Goal: Task Accomplishment & Management: Use online tool/utility

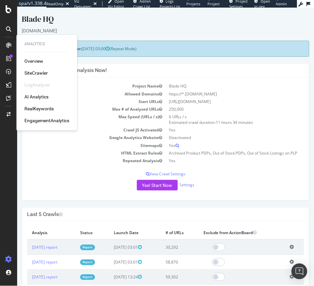
scroll to position [1, 0]
click at [97, 9] on body "Blade HQ bladehq.com × × Next Launch Scheduled for: 2025-10-12 03:00 (Repeat Mo…" at bounding box center [165, 229] width 297 height 444
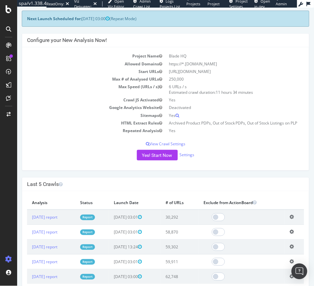
scroll to position [0, 0]
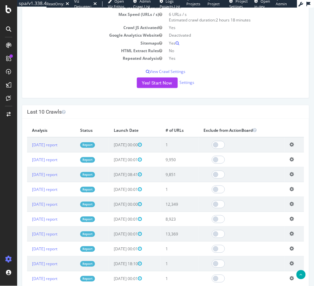
scroll to position [102, 0]
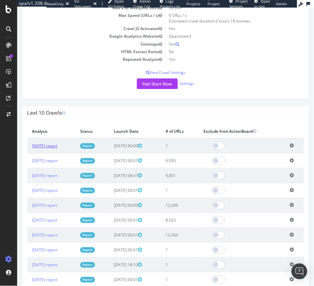
click at [57, 145] on link "2025 Oct. 3rd report" at bounding box center [44, 146] width 25 height 6
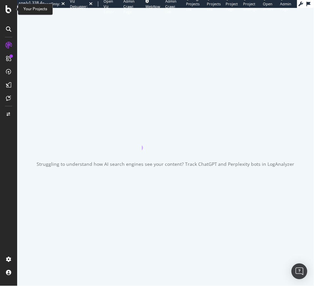
click at [8, 9] on icon at bounding box center [9, 9] width 6 height 8
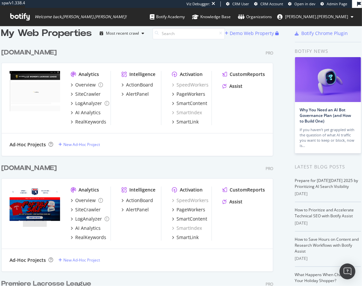
scroll to position [118, 0]
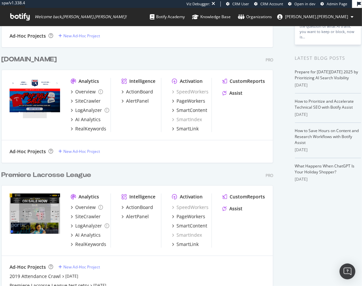
click at [47, 175] on div "Premiere Lacrosse League" at bounding box center [46, 175] width 90 height 10
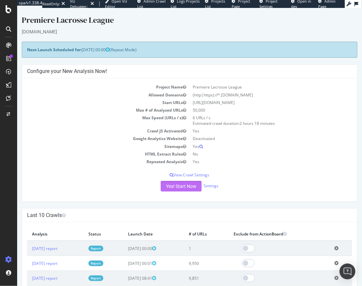
click at [180, 189] on button "Yes! Start Now" at bounding box center [180, 186] width 41 height 11
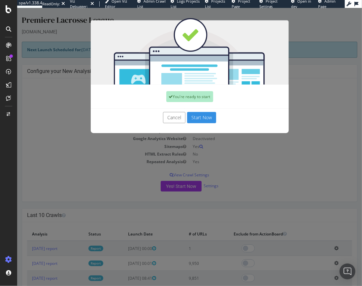
click at [199, 115] on button "Start Now" at bounding box center [201, 117] width 29 height 11
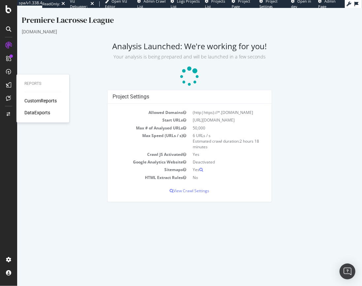
click at [37, 101] on div "CustomReports" at bounding box center [40, 100] width 32 height 7
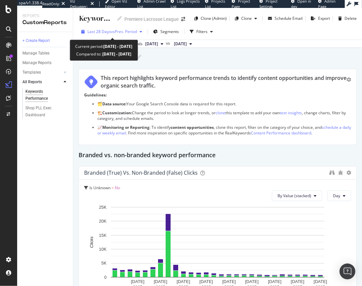
click at [120, 29] on span "vs Prev. Period" at bounding box center [124, 32] width 26 height 6
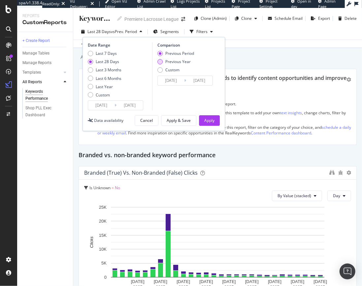
click at [161, 62] on div "Previous Year" at bounding box center [159, 61] width 5 height 5
type input "2024/09/08"
type input "2024/10/05"
click at [208, 121] on div "Apply" at bounding box center [209, 120] width 10 height 6
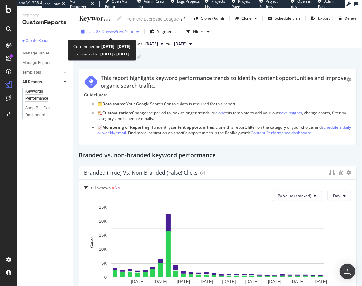
click at [117, 31] on span "vs Prev. Year" at bounding box center [122, 32] width 23 height 6
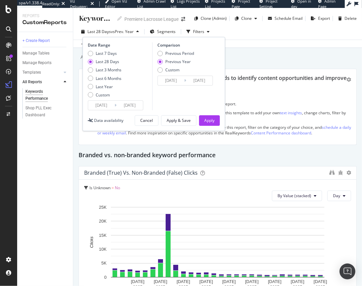
click at [102, 102] on input "2025/09/07" at bounding box center [101, 105] width 26 height 9
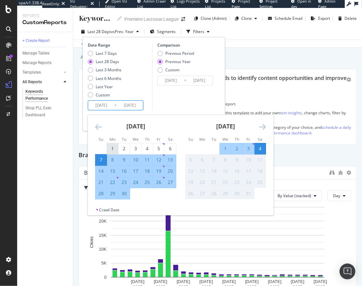
click at [109, 146] on div "1" at bounding box center [112, 148] width 11 height 7
type input "2025/09/01"
type input "2024/09/02"
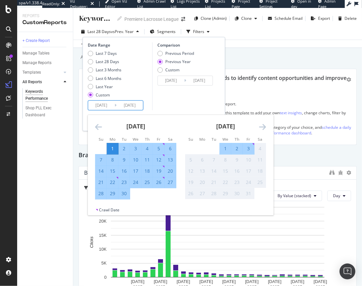
click at [123, 195] on div "30" at bounding box center [123, 193] width 11 height 7
type input "2025/09/30"
type input "2024/10/01"
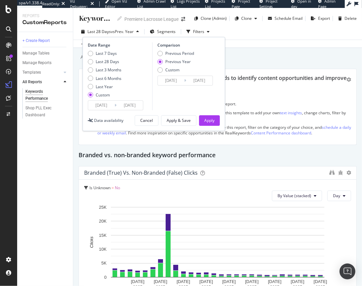
click at [164, 77] on input "2024/09/02" at bounding box center [171, 80] width 26 height 9
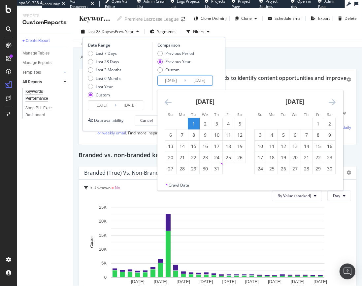
click at [168, 101] on icon "Move backward to switch to the previous month." at bounding box center [168, 102] width 7 height 8
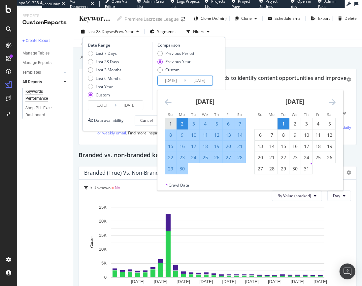
click at [171, 123] on div "1" at bounding box center [170, 123] width 11 height 7
type input "2024/09/01"
click at [181, 170] on div "30" at bounding box center [181, 168] width 11 height 7
type input "2024/09/30"
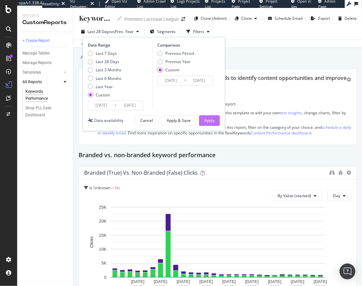
click at [205, 118] on div "Apply" at bounding box center [209, 120] width 10 height 6
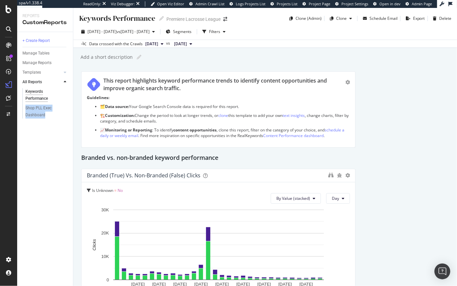
click at [55, 136] on div "+ Create Report Manage Tables Manage Reports Templates AI Bots in Search Busine…" at bounding box center [45, 159] width 56 height 254
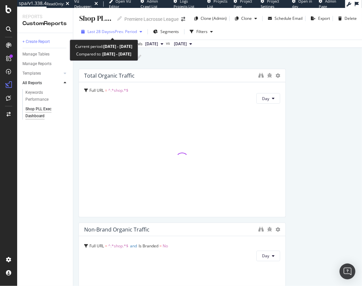
click at [102, 30] on span "Last 28 Days" at bounding box center [98, 32] width 23 height 6
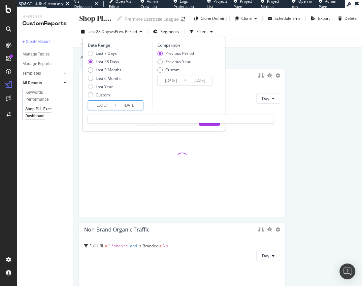
click at [96, 106] on input "2025/09/07" at bounding box center [101, 105] width 26 height 9
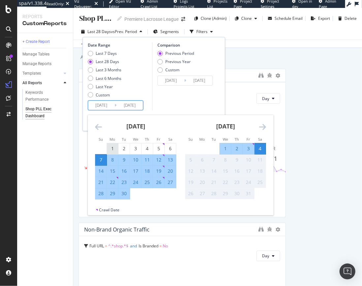
click at [111, 146] on div "1" at bounding box center [112, 148] width 11 height 7
type input "2025/09/01"
type input "2025/07/29"
type input "2025/08/31"
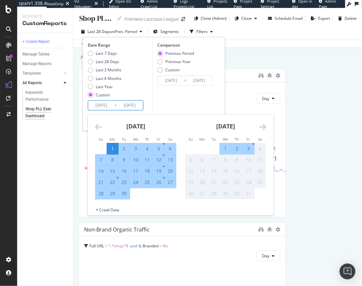
click at [123, 192] on div "30" at bounding box center [123, 193] width 11 height 7
type input "2025/09/30"
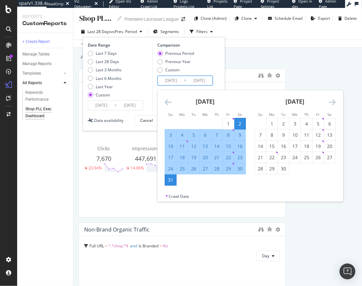
click at [169, 82] on input "2025/08/02" at bounding box center [171, 80] width 26 height 9
click at [228, 123] on div "1" at bounding box center [228, 123] width 11 height 7
type input "2025/08/01"
click at [169, 180] on div "31" at bounding box center [170, 179] width 11 height 7
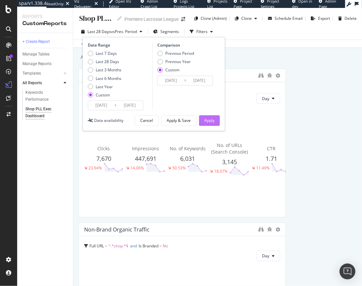
click at [206, 117] on div "Apply" at bounding box center [209, 120] width 10 height 6
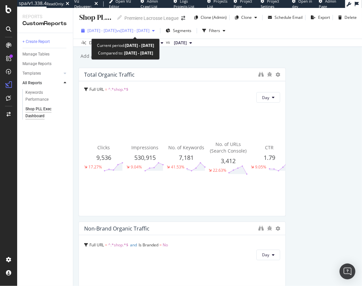
scroll to position [1, 0]
click at [116, 28] on span "2025 Sep. 1st - Sep. 30th" at bounding box center [101, 31] width 29 height 6
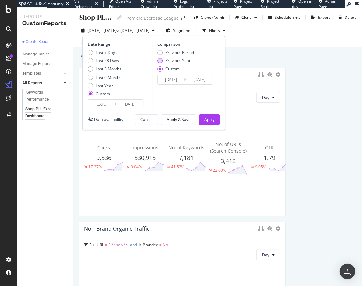
click at [159, 63] on div "Previous Year" at bounding box center [159, 60] width 5 height 5
type input "2024/09/02"
type input "2024/10/01"
click at [171, 84] on div "Comparison Previous Period Previous Year Custom 2024/09/02 Navigate forward to …" at bounding box center [183, 75] width 63 height 68
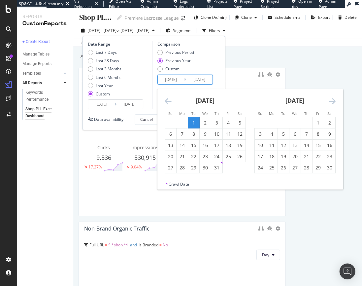
click at [170, 79] on input "2024/09/02" at bounding box center [171, 79] width 26 height 9
click at [167, 97] on icon "Move backward to switch to the previous month." at bounding box center [168, 101] width 7 height 8
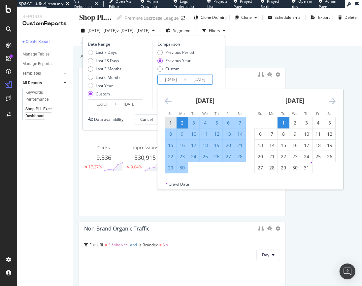
click at [171, 120] on div "1" at bounding box center [170, 122] width 11 height 7
type input "2024/09/01"
click at [183, 168] on div "30" at bounding box center [181, 167] width 11 height 7
type input "2024/09/30"
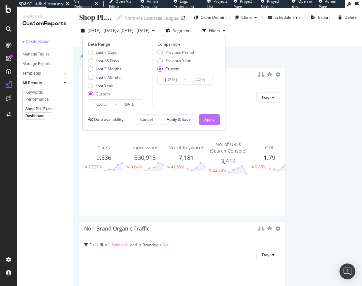
click at [208, 117] on div "Apply" at bounding box center [209, 119] width 10 height 6
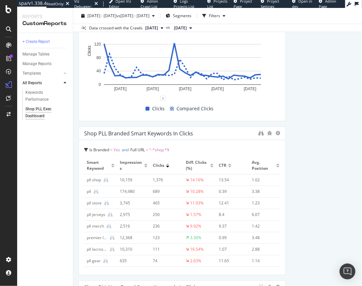
click at [211, 168] on div "Diff. Clicks (%)" at bounding box center [200, 166] width 28 height 12
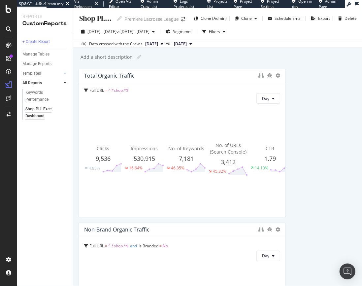
click at [185, 53] on div "Add a short description Add a short description" at bounding box center [221, 57] width 282 height 10
click at [249, 19] on div "Clone" at bounding box center [246, 19] width 11 height 6
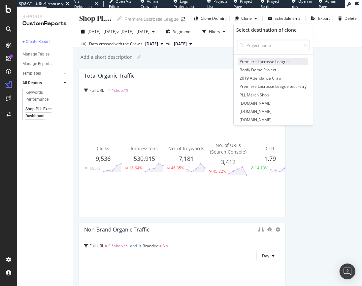
click at [261, 62] on span "Premiere Lacrosse League" at bounding box center [273, 61] width 70 height 7
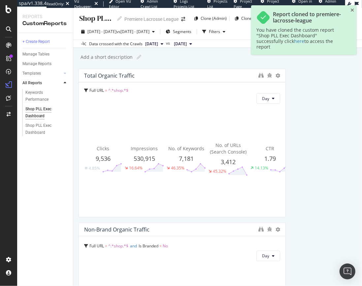
click at [38, 167] on div "+ Create Report Manage Tables Manage Reports Templates AI Bots in Search Busine…" at bounding box center [45, 159] width 56 height 253
click at [32, 129] on div "Shop PLL Exec Dashboard" at bounding box center [44, 129] width 38 height 14
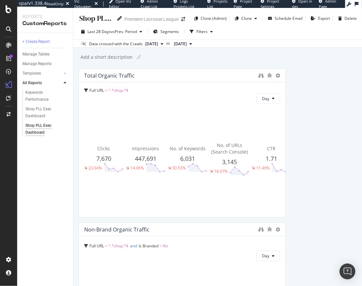
click at [120, 16] on icon at bounding box center [119, 18] width 5 height 5
click at [97, 20] on input "Shop PLL Exec Dashboard" at bounding box center [72, 18] width 85 height 9
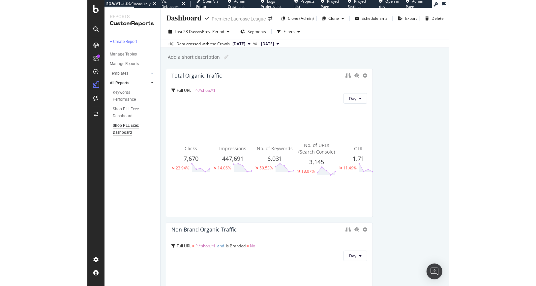
scroll to position [0, 0]
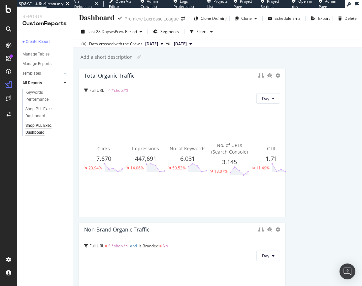
drag, startPoint x: 97, startPoint y: 20, endPoint x: 74, endPoint y: 19, distance: 23.1
click at [74, 19] on div "Shop PLL Exec Dashboard Shop PLL Exec Dashboard Premiere Lacrosse League Clone …" at bounding box center [217, 16] width 289 height 16
click at [101, 18] on input "Shop PLL Exec Dashboard" at bounding box center [72, 18] width 85 height 9
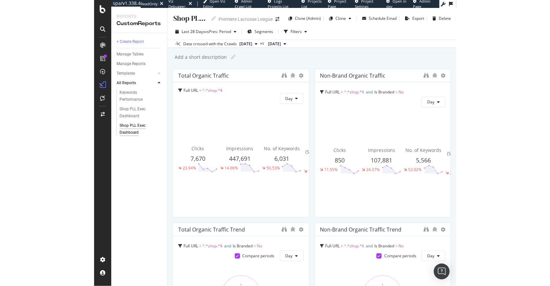
scroll to position [0, 0]
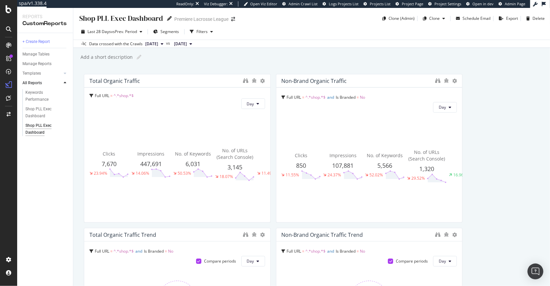
click at [167, 19] on icon at bounding box center [169, 18] width 5 height 5
click at [88, 18] on input "Shop PLL Exec Dashboard" at bounding box center [121, 18] width 85 height 9
drag, startPoint x: 91, startPoint y: 17, endPoint x: 95, endPoint y: 20, distance: 4.8
click at [91, 18] on input "PLL Exec Dashboard" at bounding box center [112, 18] width 67 height 9
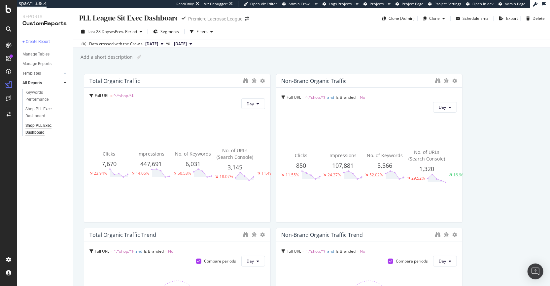
type input "PLL League Site Exec Dashboard"
click at [353, 31] on div "Last 28 Days vs Prev. Period Segments Filters" at bounding box center [311, 32] width 476 height 13
click at [125, 95] on span "^.*shop.*$" at bounding box center [123, 96] width 20 height 6
click at [103, 107] on span "Full URL" at bounding box center [101, 108] width 15 height 6
click at [92, 95] on icon at bounding box center [91, 96] width 4 height 4
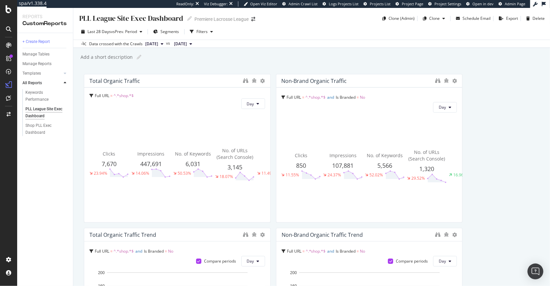
click at [92, 95] on icon at bounding box center [91, 96] width 4 height 4
click at [262, 80] on icon at bounding box center [262, 81] width 5 height 5
click at [239, 82] on div "Total Organic Traffic" at bounding box center [164, 81] width 150 height 7
click at [106, 82] on div "Total Organic Traffic" at bounding box center [114, 81] width 50 height 7
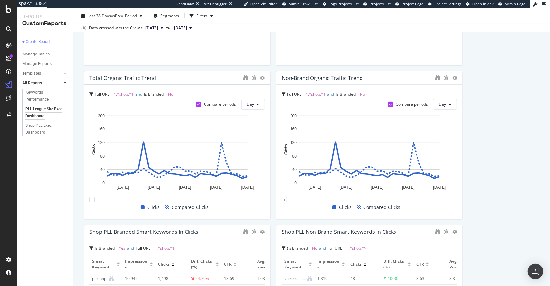
scroll to position [111, 0]
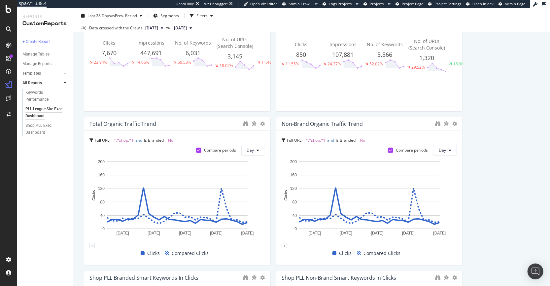
click at [318, 140] on span "^.*shop.*$" at bounding box center [315, 140] width 20 height 6
click at [362, 125] on icon at bounding box center [454, 123] width 5 height 5
click at [362, 124] on icon "bug" at bounding box center [446, 123] width 5 height 5
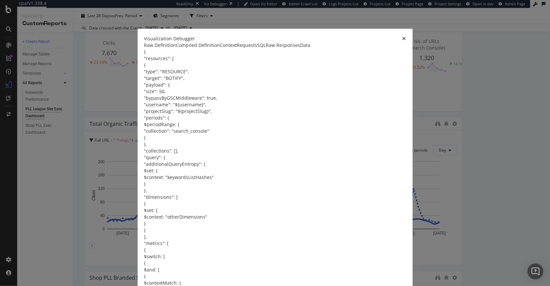
click at [310, 48] on div "Data" at bounding box center [305, 45] width 10 height 7
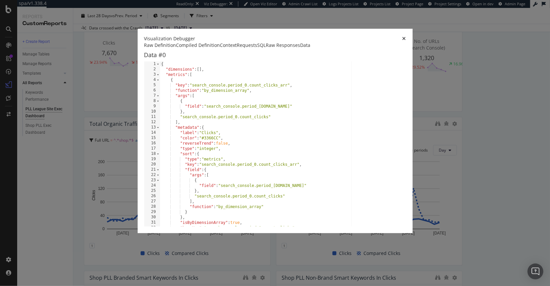
click at [300, 48] on div "Raw Responses" at bounding box center [283, 45] width 34 height 7
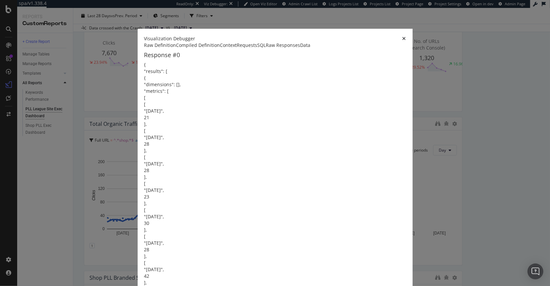
click at [220, 48] on div "Context" at bounding box center [228, 45] width 17 height 7
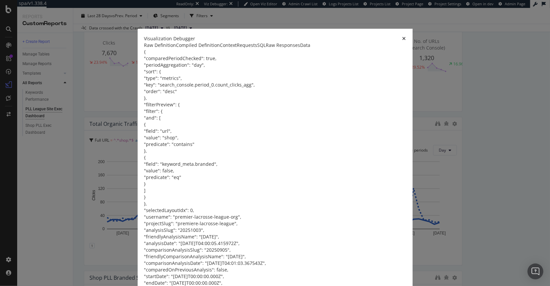
click at [362, 41] on icon "times" at bounding box center [404, 38] width 4 height 5
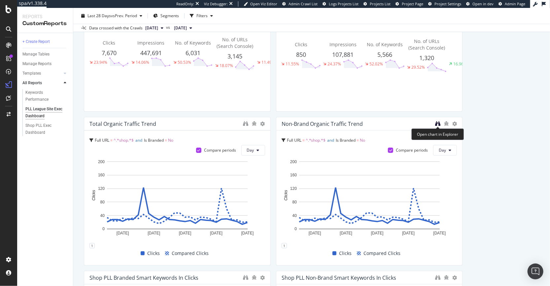
click at [362, 124] on icon "binoculars" at bounding box center [437, 123] width 5 height 5
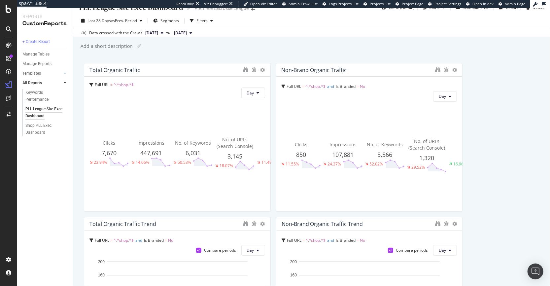
scroll to position [0, 0]
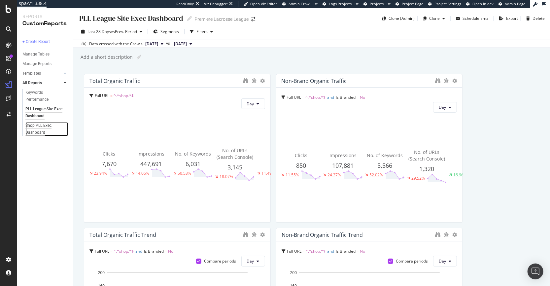
click at [36, 126] on div "Shop PLL Exec Dashboard" at bounding box center [44, 129] width 38 height 14
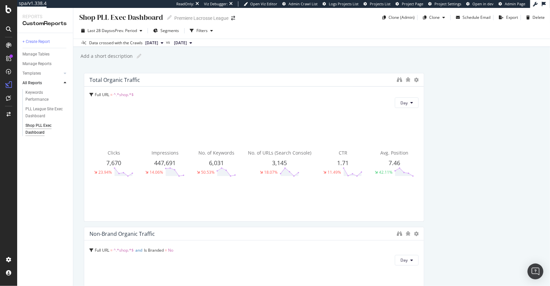
scroll to position [1, 0]
click at [91, 95] on icon at bounding box center [91, 95] width 4 height 4
click at [104, 106] on span "Full URL" at bounding box center [101, 107] width 15 height 6
drag, startPoint x: 117, startPoint y: 105, endPoint x: 131, endPoint y: 108, distance: 14.0
click at [118, 106] on span "^.*shop.*$" at bounding box center [122, 107] width 20 height 6
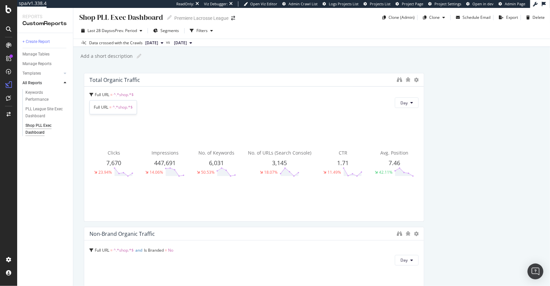
click at [132, 108] on span "^.*shop.*$" at bounding box center [122, 107] width 20 height 6
click at [132, 109] on span "^.*shop.*$" at bounding box center [122, 107] width 20 height 6
click at [99, 97] on div "Full URL = ^.*shop.*$" at bounding box center [253, 95] width 329 height 6
click at [362, 79] on icon at bounding box center [416, 80] width 5 height 5
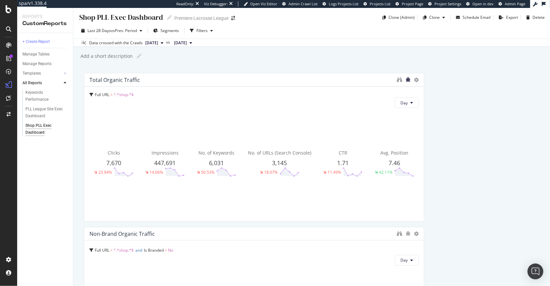
click at [362, 79] on icon "bug" at bounding box center [407, 79] width 5 height 5
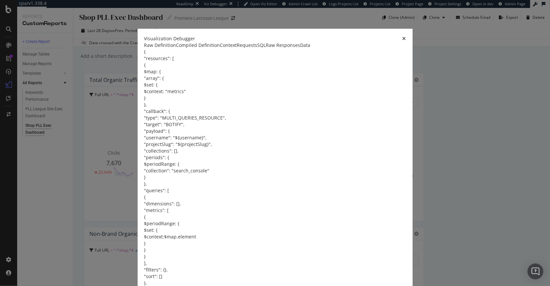
click at [362, 41] on div "Visualization Debugger" at bounding box center [275, 38] width 262 height 7
click at [362, 40] on icon "times" at bounding box center [404, 38] width 4 height 5
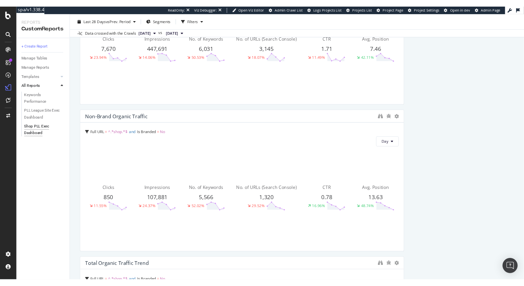
scroll to position [103, 0]
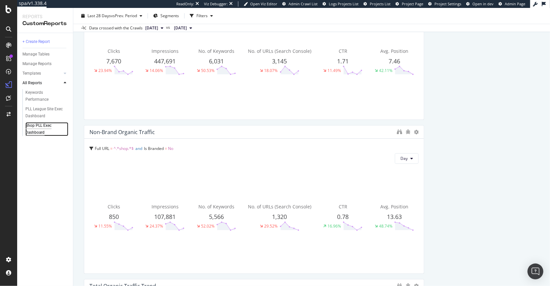
click at [36, 130] on div "Shop PLL Exec Dashboard" at bounding box center [44, 129] width 38 height 14
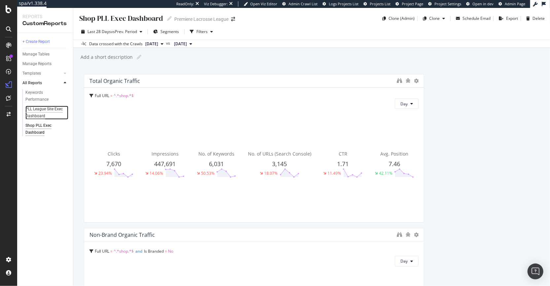
click at [39, 112] on div "PLL League Site Exec Dashboard" at bounding box center [44, 113] width 39 height 14
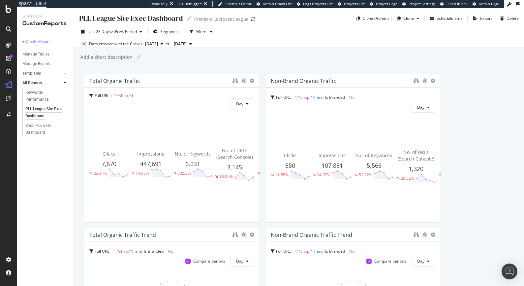
click at [111, 165] on span "7,670" at bounding box center [109, 164] width 15 height 8
click at [233, 79] on icon "binoculars" at bounding box center [235, 80] width 5 height 5
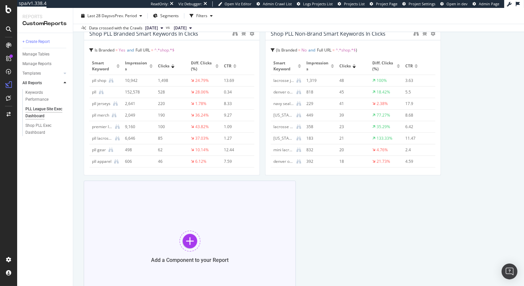
scroll to position [415, 0]
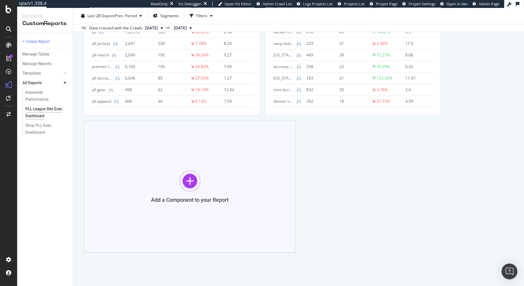
click at [185, 187] on div at bounding box center [189, 180] width 21 height 21
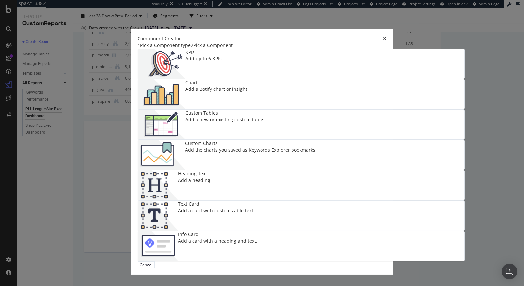
click at [249, 91] on div "Add a Botify chart or insight." at bounding box center [216, 89] width 63 height 7
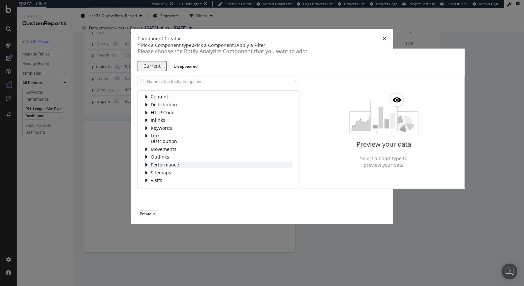
click at [151, 168] on span "Performance" at bounding box center [165, 165] width 29 height 6
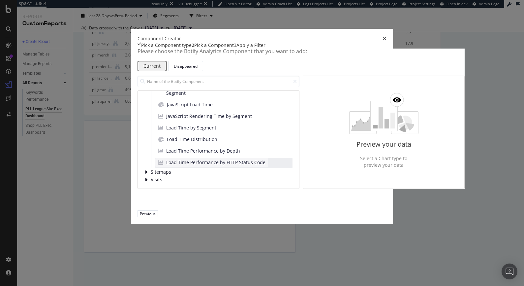
scroll to position [99, 0]
click at [151, 175] on span "Sitemaps" at bounding box center [165, 172] width 29 height 6
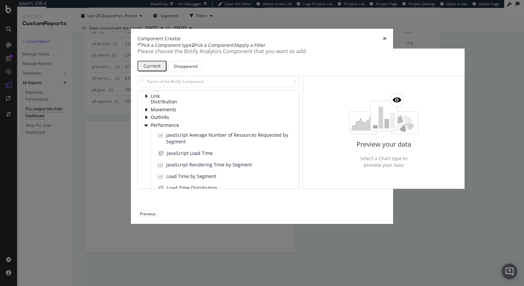
scroll to position [0, 0]
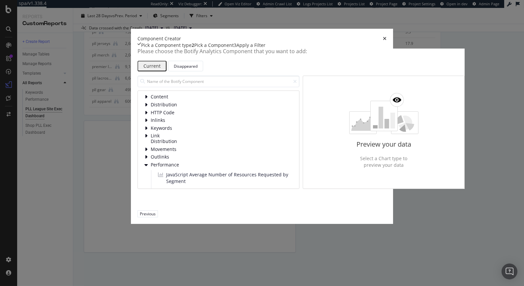
drag, startPoint x: 427, startPoint y: 37, endPoint x: 422, endPoint y: 34, distance: 5.5
click at [362, 37] on div "Component Creator" at bounding box center [262, 38] width 249 height 7
click at [362, 36] on icon "times" at bounding box center [385, 38] width 4 height 5
click at [362, 35] on div "Component Creator" at bounding box center [262, 38] width 249 height 7
click at [362, 36] on icon "times" at bounding box center [385, 38] width 4 height 5
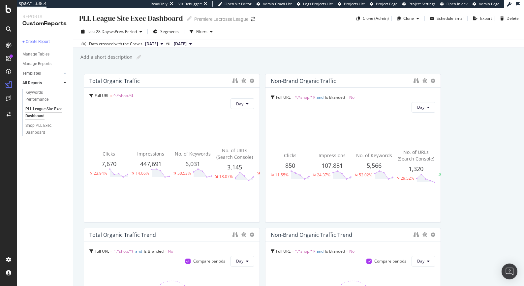
drag, startPoint x: 221, startPoint y: 100, endPoint x: 213, endPoint y: 90, distance: 12.4
click at [213, 90] on div "Full URL = ^.*shop.*$ Day Clicks 7,670 23.94% Impressions 447,691 14.06% No. of…" at bounding box center [171, 154] width 175 height 135
click at [164, 33] on span "Segments" at bounding box center [169, 32] width 18 height 6
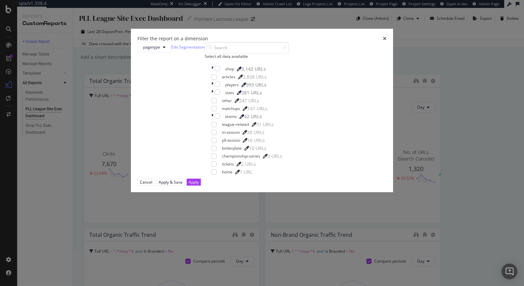
click at [164, 33] on div "Filter the report on a dimension pagetype Edit Segmentation Select all data ava…" at bounding box center [262, 143] width 524 height 286
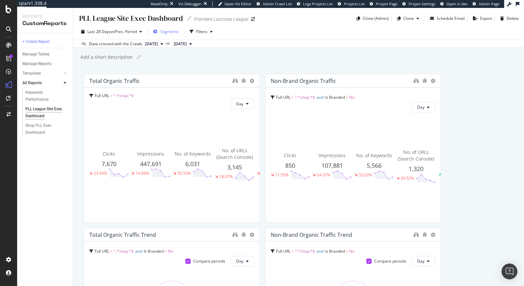
click at [166, 33] on span "Segments" at bounding box center [169, 32] width 18 height 6
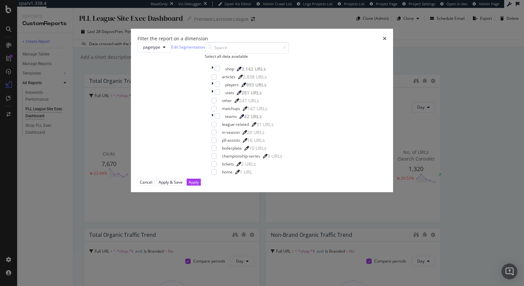
click at [166, 33] on div "Filter the report on a dimension pagetype Edit Segmentation Select all data ava…" at bounding box center [262, 143] width 524 height 286
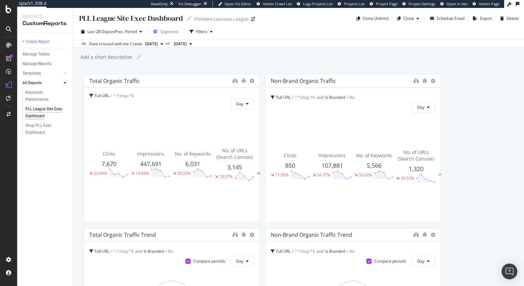
click at [166, 33] on span "Segments" at bounding box center [169, 32] width 18 height 6
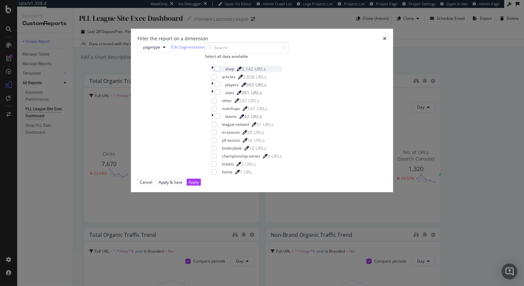
click at [211, 72] on icon "modal" at bounding box center [212, 69] width 2 height 7
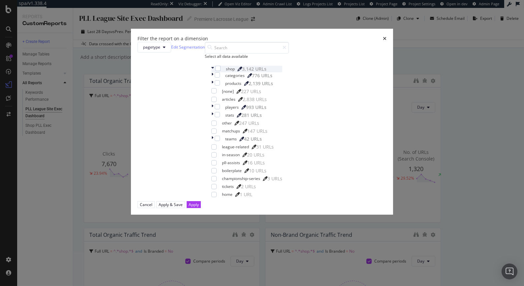
click at [211, 72] on icon "modal" at bounding box center [212, 69] width 3 height 7
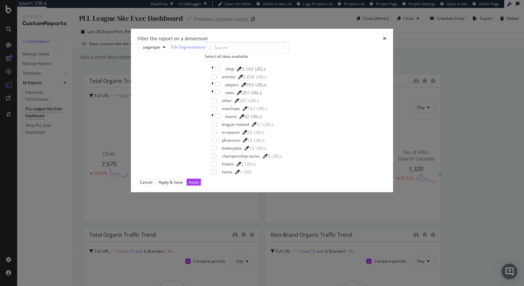
click at [327, 42] on div "Filter the report on a dimension" at bounding box center [262, 38] width 249 height 7
click at [362, 41] on icon "times" at bounding box center [385, 38] width 4 height 5
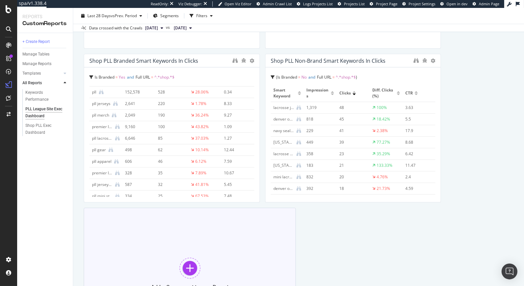
scroll to position [415, 0]
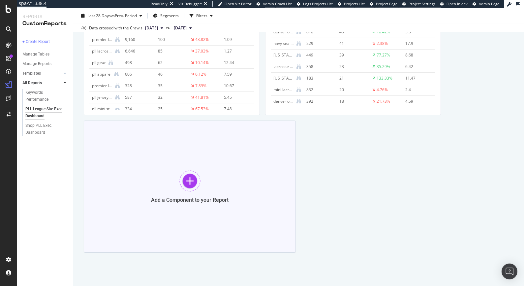
click at [188, 181] on div at bounding box center [189, 180] width 21 height 21
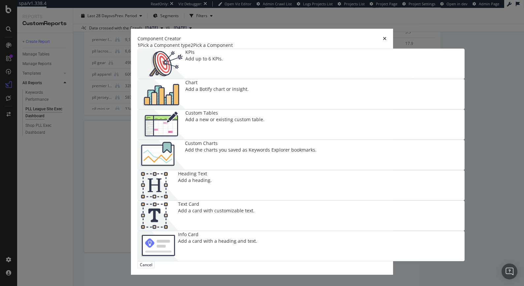
click at [317, 146] on div "Add the charts you saved as Keywords Explorer bookmarks." at bounding box center [251, 149] width 132 height 7
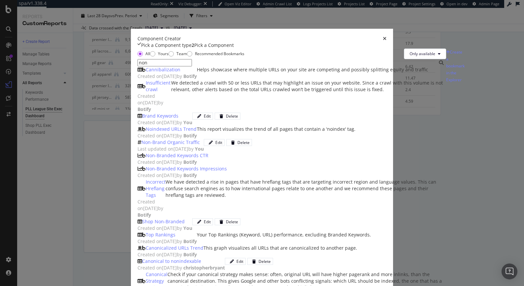
scroll to position [0, 0]
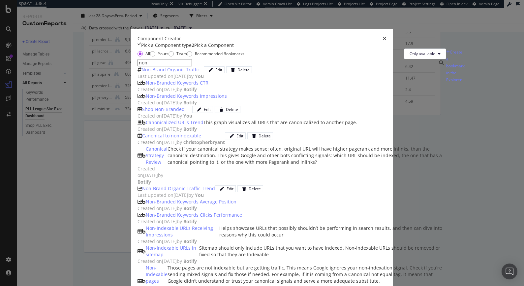
type input "non"
click at [190, 73] on div "Non-Brand Organic Traffic" at bounding box center [171, 69] width 66 height 7
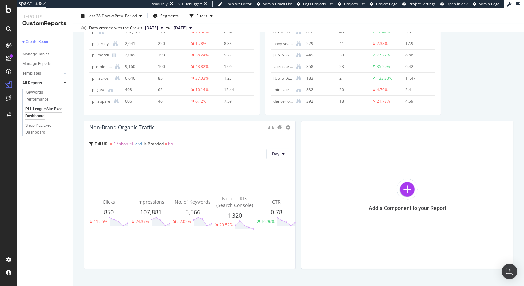
click at [129, 144] on span "^.*shop.*$" at bounding box center [123, 144] width 20 height 6
click at [287, 127] on icon at bounding box center [288, 127] width 5 height 5
click at [304, 136] on span "Delete" at bounding box center [308, 137] width 12 height 6
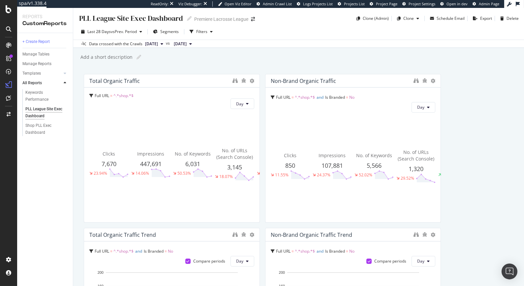
click at [135, 129] on div "Impressions 447,691 14.06%" at bounding box center [150, 163] width 39 height 105
click at [232, 81] on div "Total Organic Traffic" at bounding box center [171, 80] width 175 height 13
click at [234, 80] on icon "binoculars" at bounding box center [235, 80] width 5 height 5
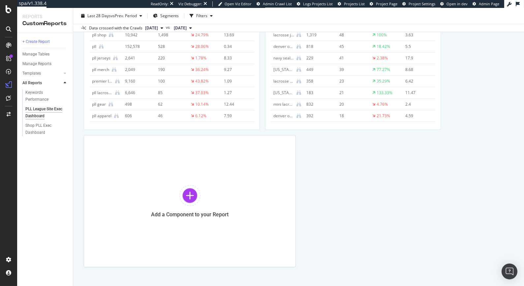
scroll to position [415, 0]
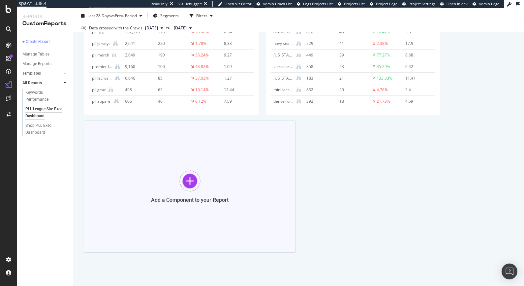
click at [193, 179] on div at bounding box center [189, 180] width 21 height 21
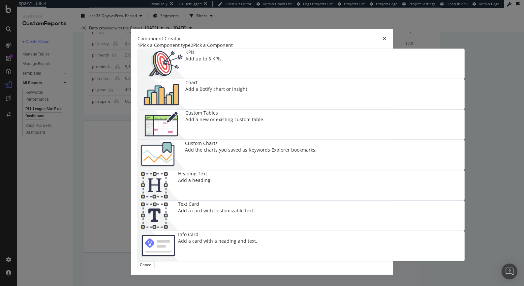
click at [317, 146] on div "Add the charts you saved as Keywords Explorer bookmarks." at bounding box center [251, 149] width 132 height 7
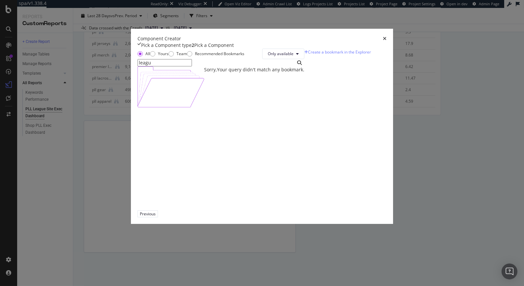
type input "leagu"
click at [362, 37] on div "Component Creator" at bounding box center [262, 38] width 249 height 7
click at [362, 36] on icon "times" at bounding box center [385, 38] width 4 height 5
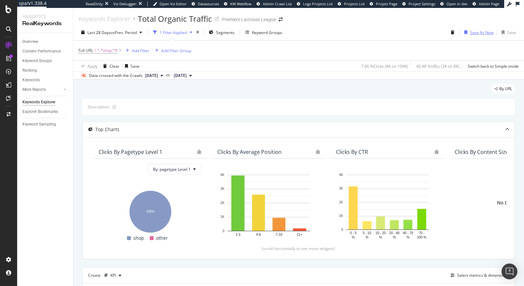
click at [471, 32] on div "Save As New" at bounding box center [482, 33] width 24 height 6
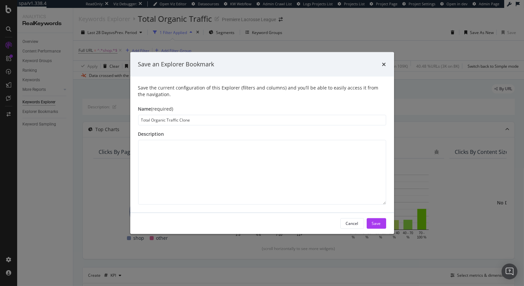
click at [142, 119] on input "Total Organic Traffic Clone" at bounding box center [262, 119] width 248 height 11
click at [200, 121] on input "League Total Organic Traffic Clone" at bounding box center [262, 119] width 248 height 11
type input "League Total Organic Traffic"
click at [380, 223] on div "Save" at bounding box center [376, 223] width 9 height 6
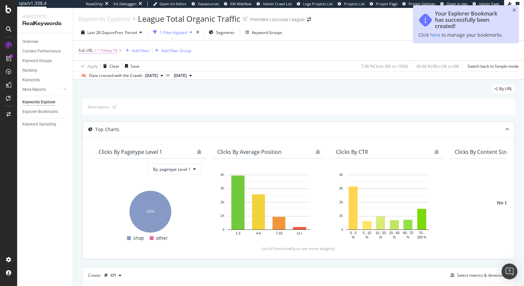
click at [88, 50] on span "Full URL" at bounding box center [86, 50] width 15 height 6
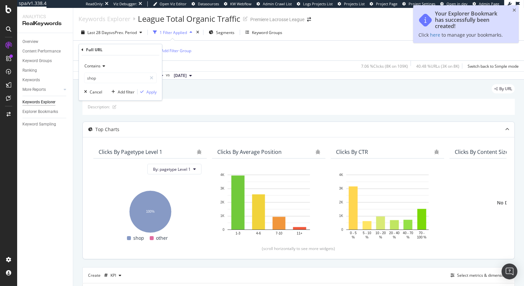
click at [95, 67] on span "Contains" at bounding box center [92, 66] width 16 height 6
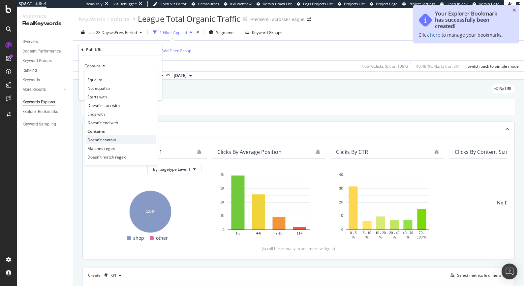
click at [100, 137] on span "Doesn't contain" at bounding box center [101, 140] width 29 height 6
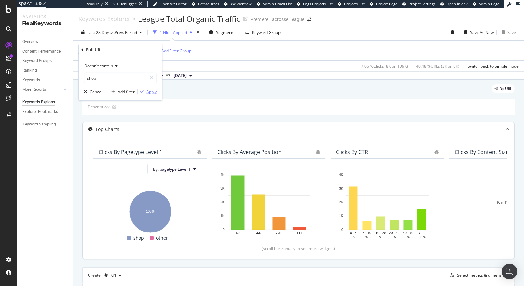
click at [149, 92] on div "Apply" at bounding box center [151, 92] width 10 height 6
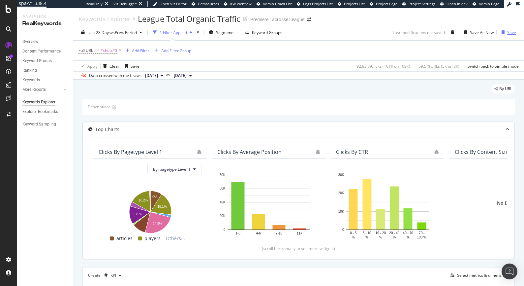
click at [505, 32] on div "button" at bounding box center [503, 32] width 8 height 4
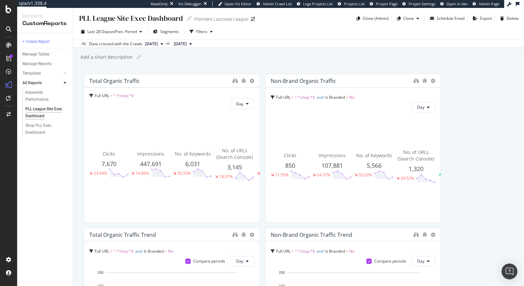
scroll to position [415, 0]
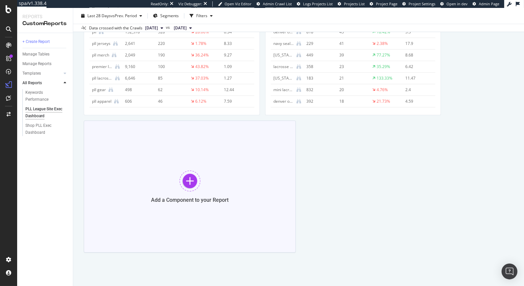
click at [179, 179] on div at bounding box center [189, 180] width 21 height 21
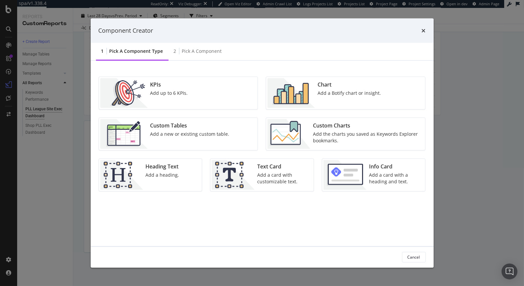
click at [318, 126] on div "Custom Charts" at bounding box center [367, 125] width 108 height 8
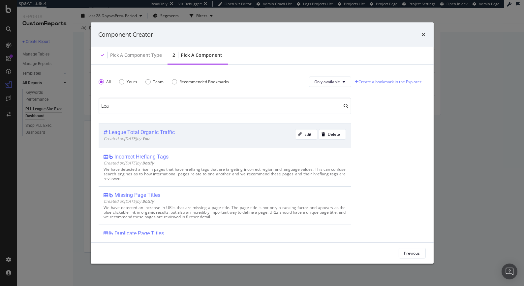
type input "Lea"
click at [152, 132] on div "League Total Organic Traffic" at bounding box center [142, 132] width 66 height 7
click at [414, 254] on div "Add Component" at bounding box center [406, 253] width 30 height 6
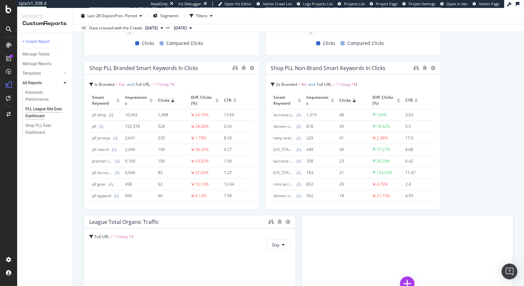
scroll to position [0, 0]
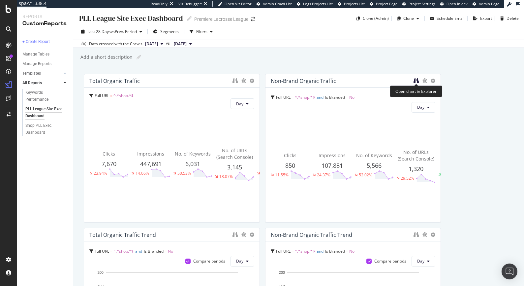
click at [415, 79] on icon "binoculars" at bounding box center [416, 80] width 5 height 5
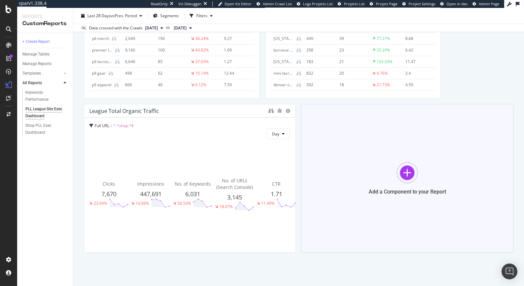
click at [410, 175] on div at bounding box center [407, 172] width 21 height 21
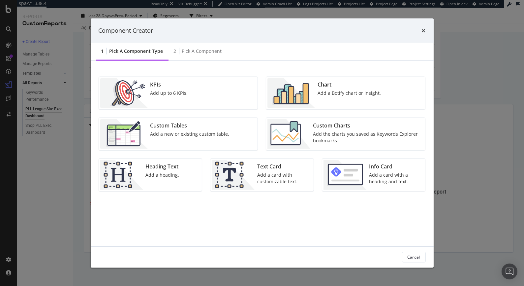
click at [342, 136] on div "Add the charts you saved as Keywords Explorer bookmarks." at bounding box center [367, 136] width 108 height 13
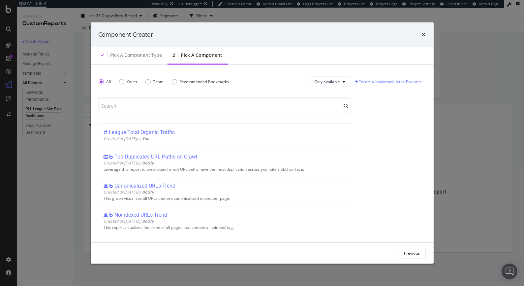
click at [143, 108] on input "modal" at bounding box center [225, 105] width 253 height 16
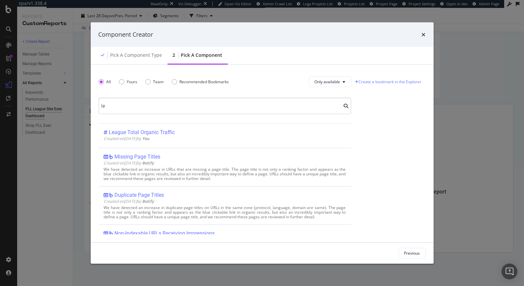
type input "l"
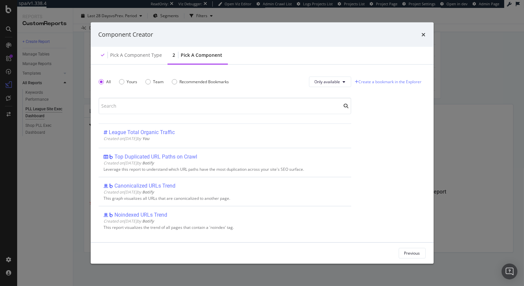
click at [426, 33] on div "Component Creator" at bounding box center [262, 34] width 343 height 24
click at [423, 34] on icon "times" at bounding box center [424, 34] width 4 height 5
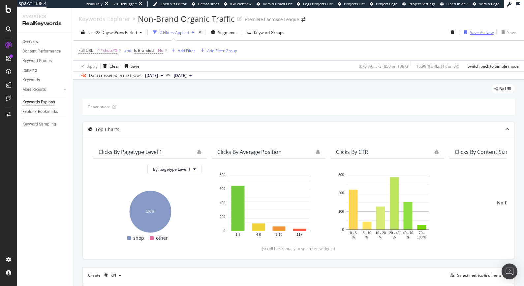
click at [487, 31] on div "Save As New" at bounding box center [482, 33] width 24 height 6
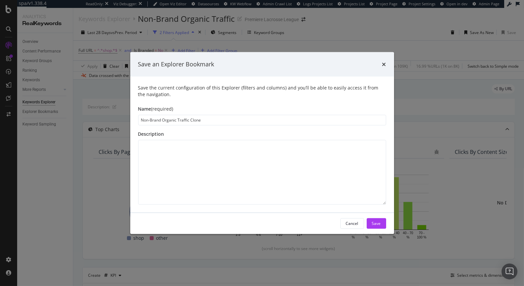
click at [142, 119] on input "Non-Brand Organic Traffic Clone" at bounding box center [262, 119] width 248 height 11
click at [211, 119] on input "League Non-Brand Organic Traffic Clone" at bounding box center [262, 119] width 248 height 11
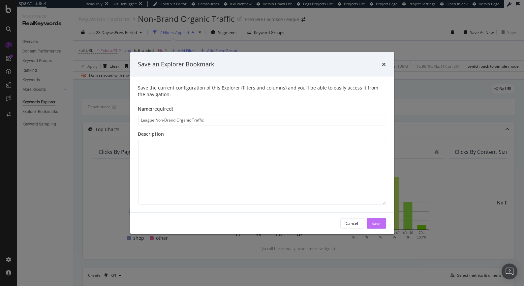
type input "League Non-Brand Organic Traffic"
click at [382, 226] on button "Save" at bounding box center [376, 223] width 19 height 11
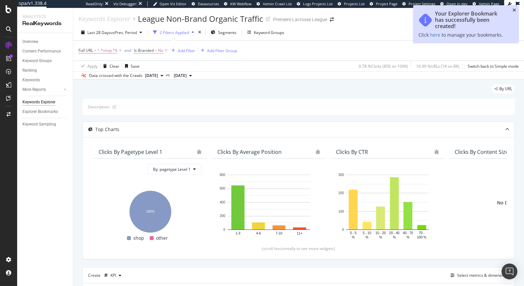
click at [514, 9] on icon "close toast" at bounding box center [515, 10] width 4 height 5
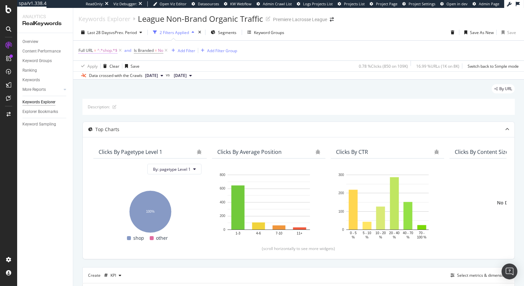
click at [96, 51] on span "=" at bounding box center [95, 50] width 2 height 6
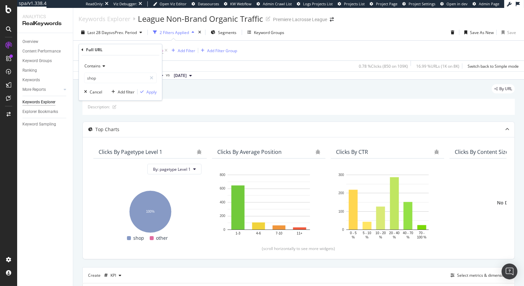
click at [102, 67] on icon at bounding box center [103, 66] width 5 height 4
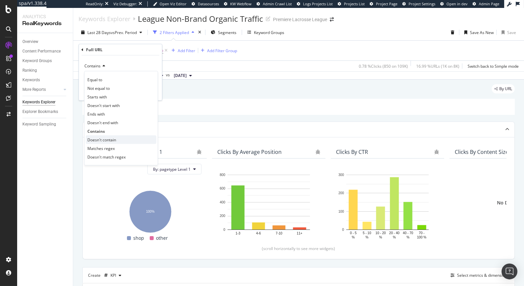
click at [101, 142] on span "Doesn't contain" at bounding box center [101, 140] width 29 height 6
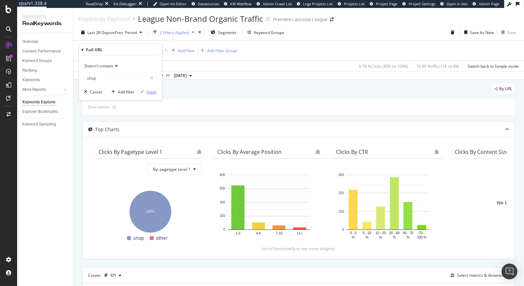
click at [151, 91] on div "Apply" at bounding box center [151, 92] width 10 height 6
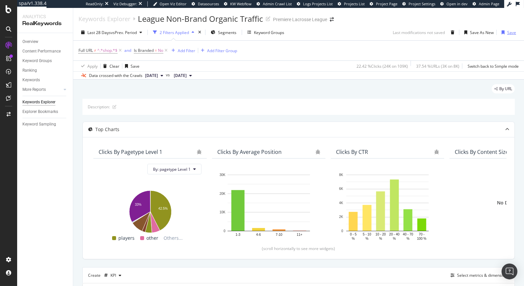
click at [510, 31] on div "Save" at bounding box center [511, 33] width 9 height 6
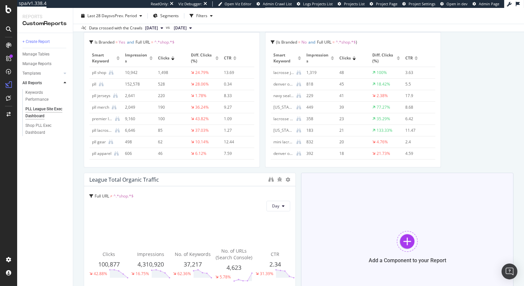
scroll to position [381, 0]
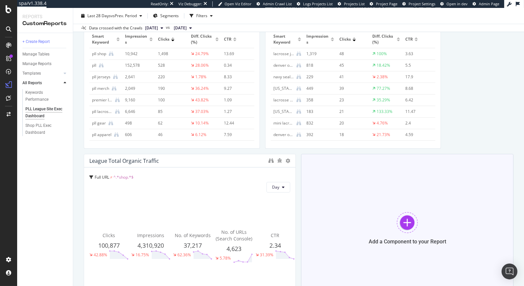
click at [401, 220] on div at bounding box center [407, 222] width 21 height 21
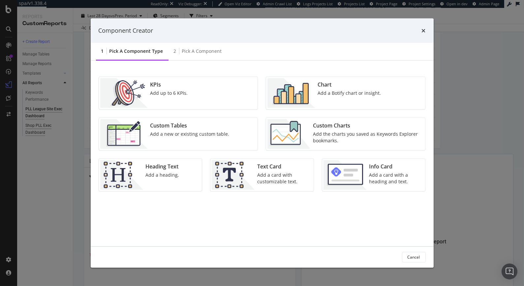
click at [34, 132] on div "Component Creator 1 Pick a Component type 2 Pick a Component KPIs Add up to 6 K…" at bounding box center [262, 143] width 524 height 286
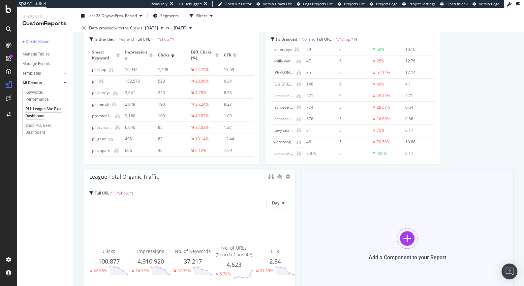
scroll to position [401, 0]
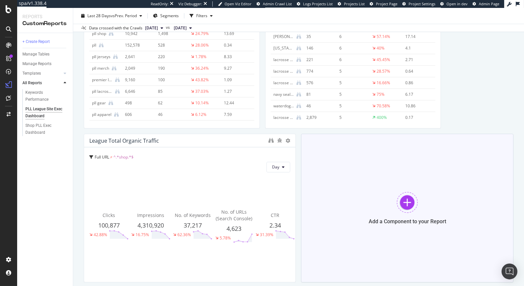
click at [402, 201] on div at bounding box center [407, 202] width 21 height 21
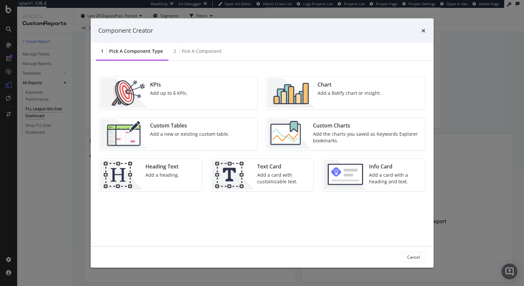
click at [325, 106] on div "Chart Add a Botify chart or insight." at bounding box center [349, 93] width 69 height 30
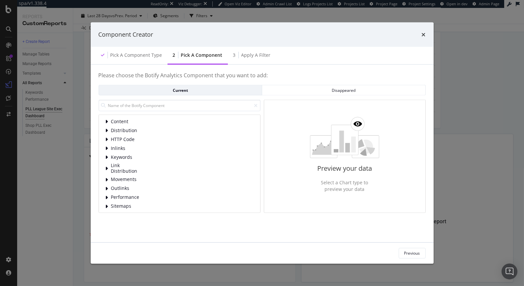
click at [79, 132] on div "Component Creator Pick a Component type 2 Pick a Component 3 Apply a Filter Ple…" at bounding box center [262, 143] width 524 height 286
click at [425, 33] on icon "times" at bounding box center [424, 34] width 4 height 5
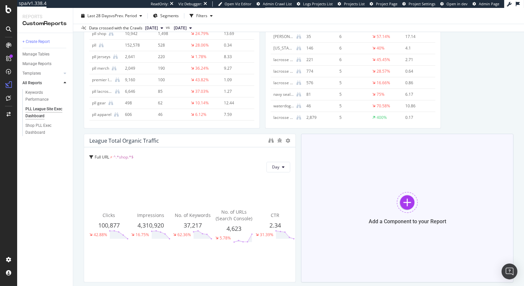
click at [401, 204] on div at bounding box center [407, 202] width 21 height 21
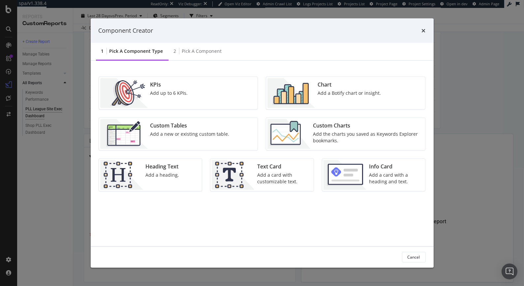
click at [348, 131] on div "Add the charts you saved as Keywords Explorer bookmarks." at bounding box center [367, 136] width 108 height 13
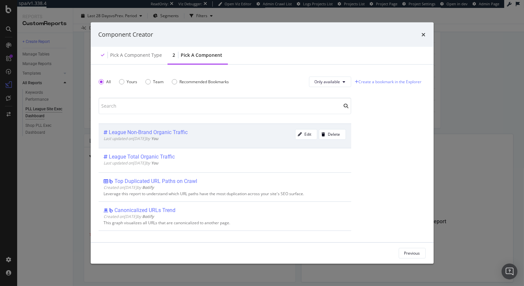
click at [169, 127] on div "League Non-Brand Organic Traffic Last updated on 2025 Oct 8th by You Edit Delete" at bounding box center [225, 135] width 253 height 24
click at [404, 252] on div "Add Component" at bounding box center [406, 253] width 30 height 6
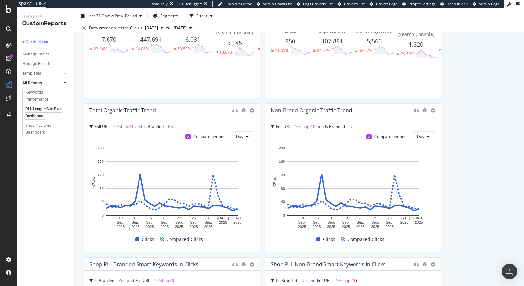
scroll to position [129, 0]
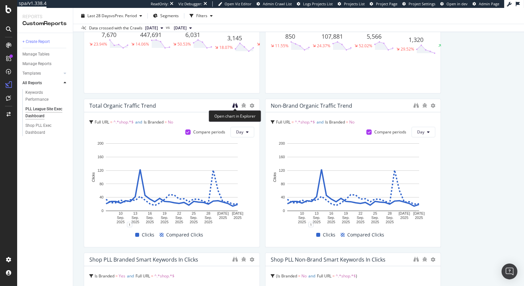
click at [235, 106] on icon "binoculars" at bounding box center [235, 105] width 5 height 5
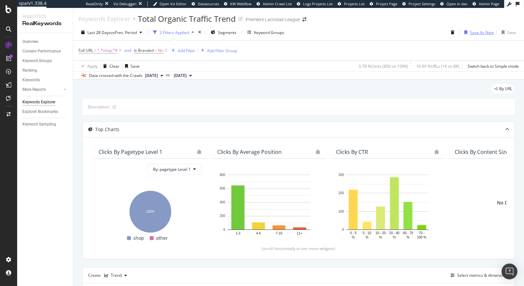
click at [477, 33] on div "Save As New" at bounding box center [482, 33] width 24 height 6
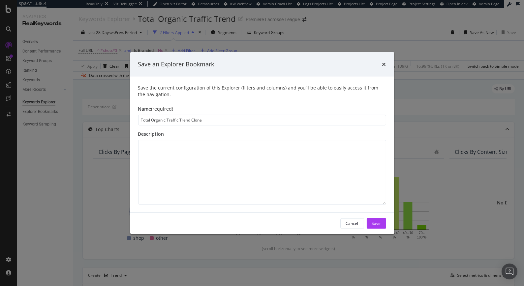
click at [192, 118] on input "Total Organic Traffic Trend Clone" at bounding box center [262, 119] width 248 height 11
click at [140, 121] on input "Total Organic Traffic Trend" at bounding box center [262, 119] width 248 height 11
type input "League Total Organic Traffic Trend"
click at [378, 222] on div "Save" at bounding box center [376, 223] width 9 height 6
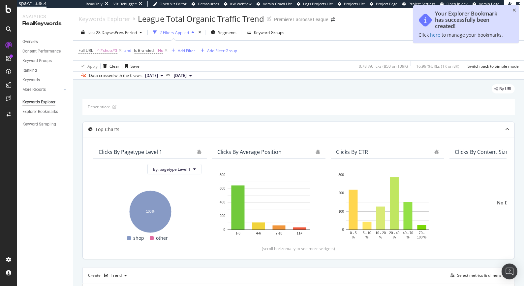
click at [333, 29] on div "Last 28 Days vs Prev. Period 2 Filters Applied Segments Keyword Groups Save As …" at bounding box center [298, 33] width 451 height 13
click at [510, 10] on div "Your Explorer Bookmark has successfully been created! Click here to manage your…" at bounding box center [466, 24] width 106 height 38
click at [515, 8] on icon "close toast" at bounding box center [515, 10] width 4 height 5
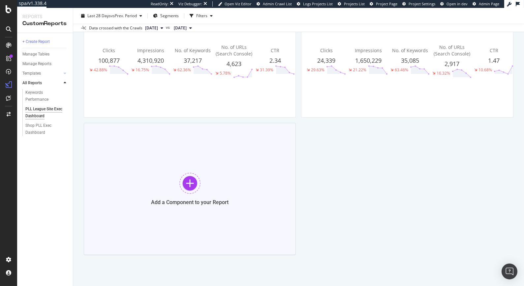
scroll to position [558, 0]
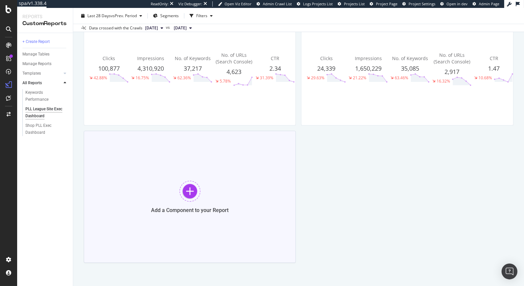
click at [193, 194] on div at bounding box center [189, 190] width 21 height 21
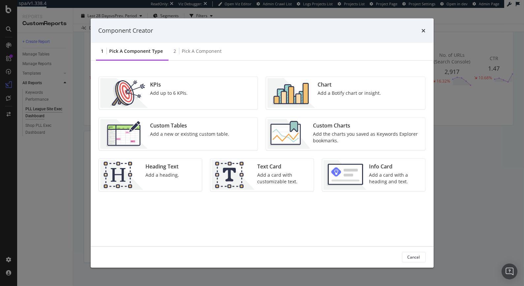
click at [360, 135] on div "Add the charts you saved as Keywords Explorer bookmarks." at bounding box center [367, 136] width 108 height 13
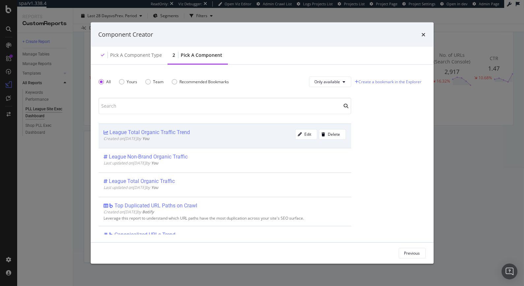
click at [158, 132] on div "League Total Organic Traffic Trend" at bounding box center [150, 132] width 80 height 7
click at [413, 255] on div "Add Component" at bounding box center [406, 253] width 30 height 6
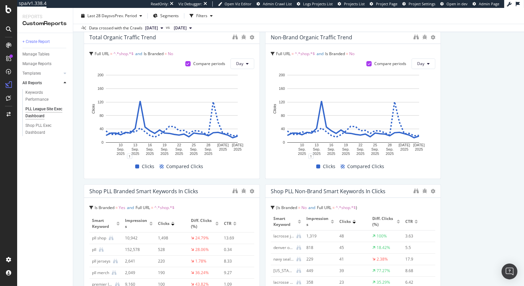
scroll to position [7, 0]
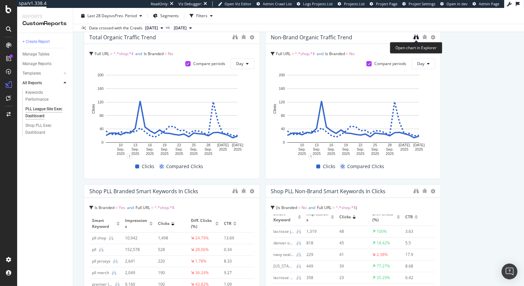
click at [417, 38] on icon "binoculars" at bounding box center [416, 36] width 5 height 5
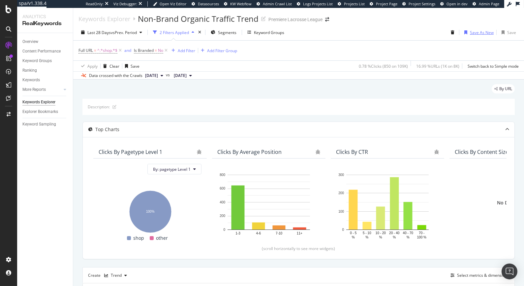
click at [480, 31] on div "Save As New" at bounding box center [482, 33] width 24 height 6
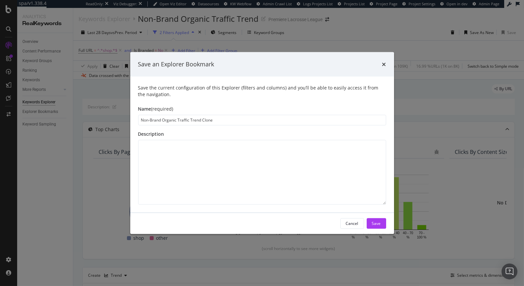
click at [206, 121] on input "Non-Brand Organic Traffic Trend Clone" at bounding box center [262, 119] width 248 height 11
click at [140, 120] on input "Non-Brand Organic Traffic Trend" at bounding box center [262, 119] width 248 height 11
type input "League Non-Brand Organic Traffic Trend"
click at [381, 226] on div "Save" at bounding box center [376, 223] width 9 height 6
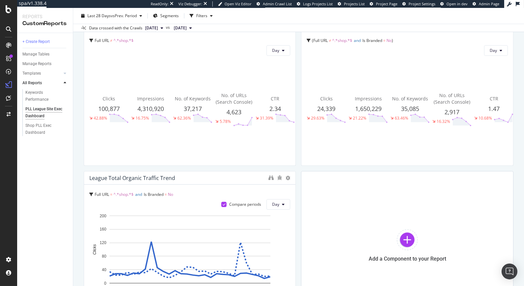
scroll to position [538, 0]
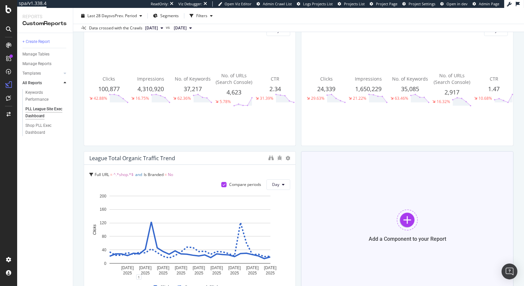
click at [408, 227] on div at bounding box center [407, 219] width 21 height 21
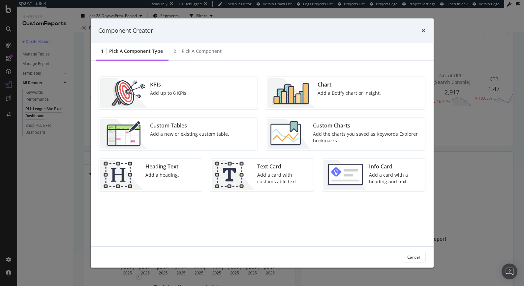
click at [352, 140] on div "Add the charts you saved as Keywords Explorer bookmarks." at bounding box center [367, 136] width 108 height 13
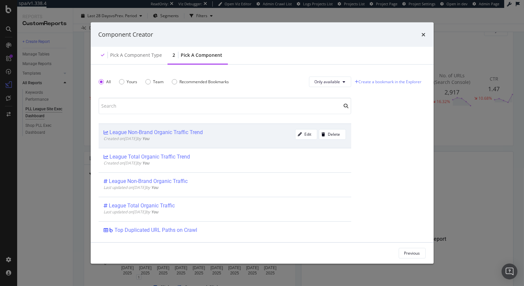
click at [172, 134] on div "League Non-Brand Organic Traffic Trend" at bounding box center [156, 132] width 93 height 7
click at [408, 254] on div "Add Component" at bounding box center [406, 253] width 30 height 6
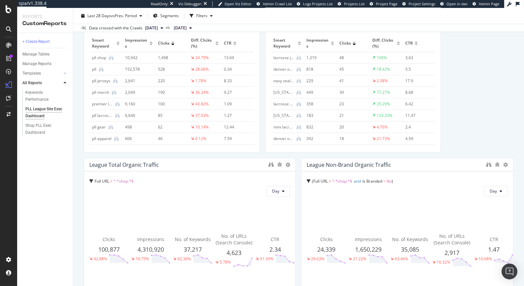
scroll to position [377, 0]
click at [488, 165] on icon "binoculars" at bounding box center [488, 164] width 5 height 5
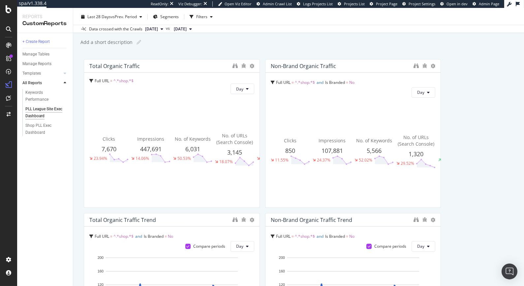
scroll to position [0, 0]
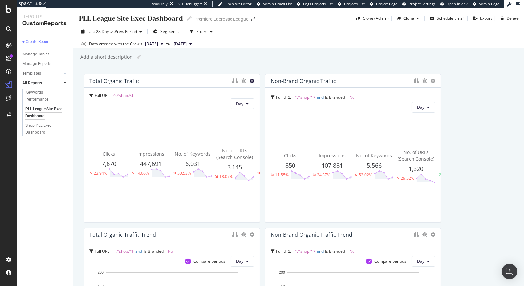
click at [251, 81] on icon at bounding box center [252, 81] width 5 height 5
click at [263, 90] on span at bounding box center [259, 91] width 8 height 8
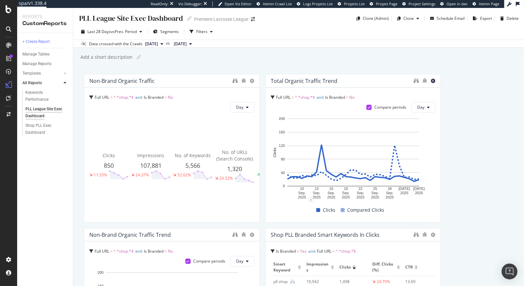
click at [434, 82] on icon at bounding box center [433, 81] width 5 height 5
click at [251, 79] on icon at bounding box center [252, 81] width 5 height 5
click at [260, 90] on icon at bounding box center [259, 91] width 4 height 4
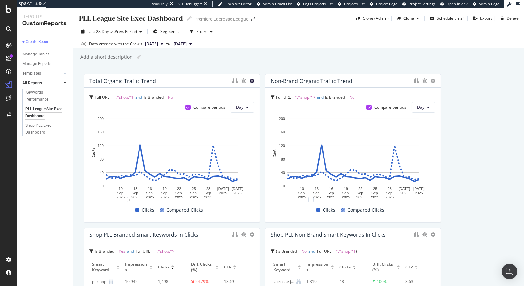
click at [251, 79] on icon at bounding box center [252, 81] width 5 height 5
click at [258, 89] on icon at bounding box center [259, 91] width 4 height 4
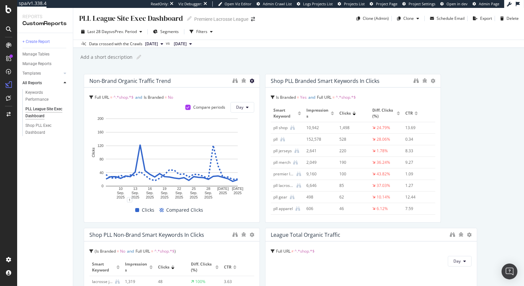
click at [250, 80] on icon at bounding box center [252, 81] width 5 height 5
click at [263, 91] on div "Delete" at bounding box center [266, 91] width 33 height 10
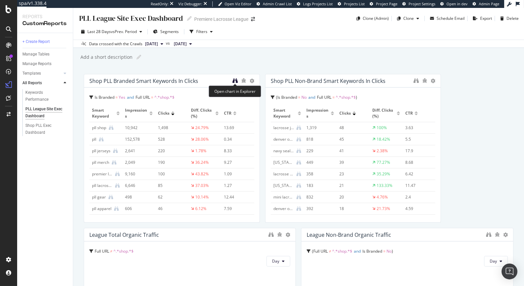
click at [233, 80] on icon "binoculars" at bounding box center [235, 80] width 5 height 5
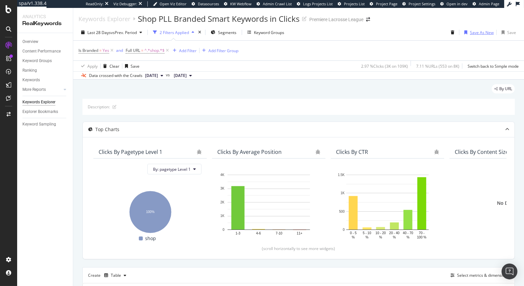
click at [476, 30] on div "Save As New" at bounding box center [482, 33] width 24 height 6
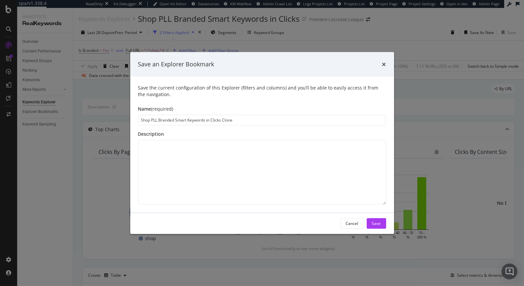
click at [227, 118] on input "Shop PLL Branded Smart Keywords in Clicks Clone" at bounding box center [262, 119] width 248 height 11
click at [141, 120] on input "Shop PLL Branded Smart Keywords in Clicks" at bounding box center [262, 119] width 248 height 11
type input "League Shop PLL Branded Smart Keywords in Clicks"
click at [370, 221] on button "Save" at bounding box center [376, 223] width 19 height 11
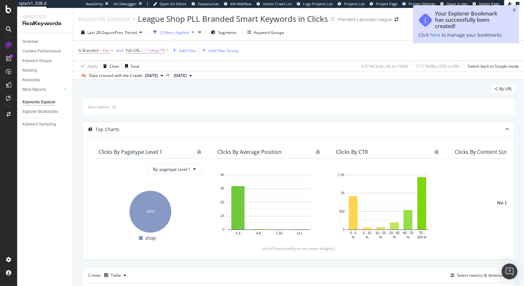
click at [282, 57] on div "Is Branded = Yes and Full URL = ^.*shop.*$ Add Filter Add Filter Group" at bounding box center [299, 51] width 440 height 20
click at [515, 13] on div "Your Explorer Bookmark has successfully been created! Click here to manage your…" at bounding box center [466, 24] width 106 height 38
click at [513, 10] on icon "close toast" at bounding box center [515, 10] width 4 height 5
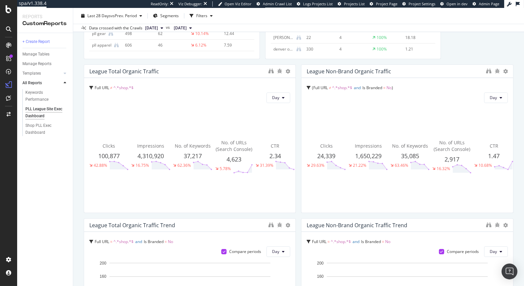
scroll to position [415, 0]
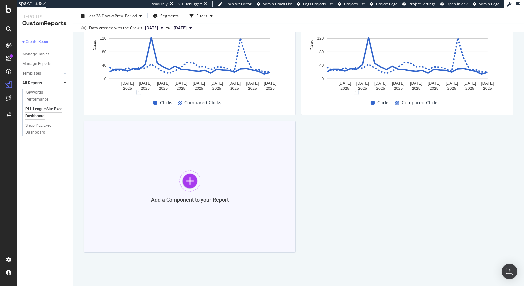
click at [193, 186] on div at bounding box center [189, 180] width 21 height 21
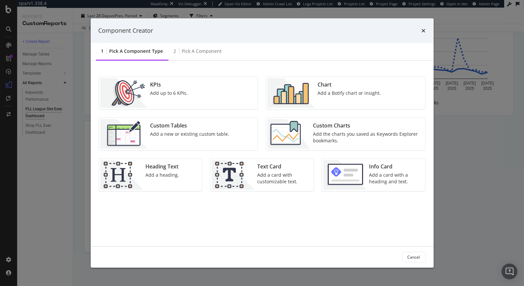
click at [339, 136] on div "Add the charts you saved as Keywords Explorer bookmarks." at bounding box center [367, 136] width 108 height 13
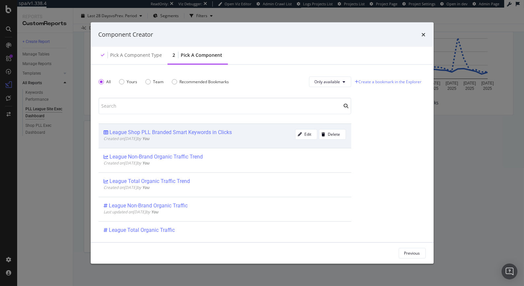
click at [141, 131] on div "League Shop PLL Branded Smart Keywords in Clicks" at bounding box center [171, 132] width 122 height 7
click at [404, 250] on div "Add Component" at bounding box center [406, 253] width 30 height 6
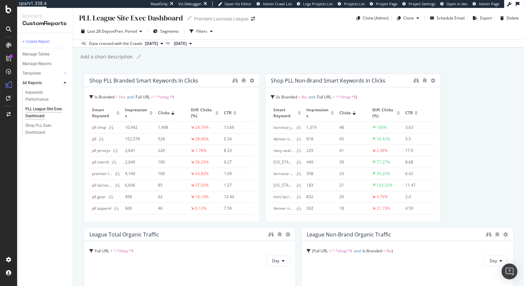
scroll to position [0, 0]
click at [250, 79] on icon at bounding box center [252, 81] width 5 height 5
click at [259, 90] on icon at bounding box center [259, 91] width 4 height 4
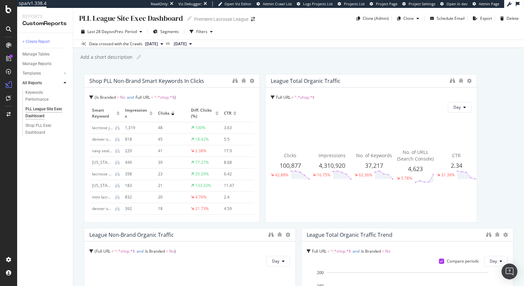
click at [232, 80] on div "Shop PLL Non-Brand Smart Keywords in Clicks" at bounding box center [171, 80] width 175 height 13
click at [233, 81] on icon "binoculars" at bounding box center [235, 80] width 5 height 5
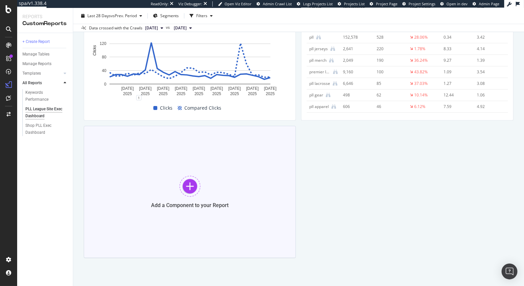
scroll to position [415, 0]
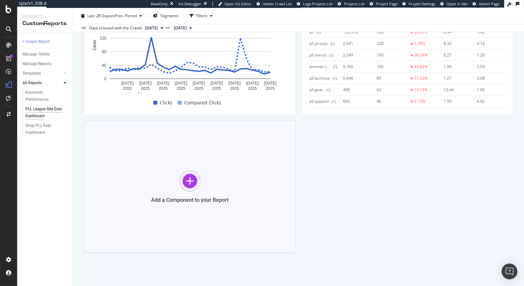
click at [189, 183] on div at bounding box center [189, 180] width 21 height 21
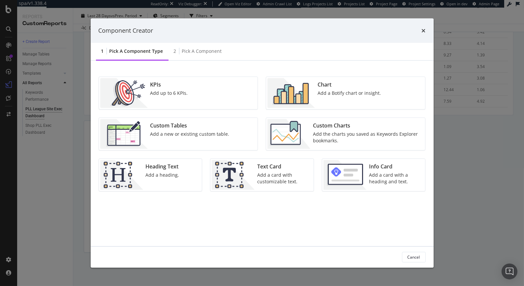
click at [354, 131] on div "Add the charts you saved as Keywords Explorer bookmarks." at bounding box center [367, 136] width 108 height 13
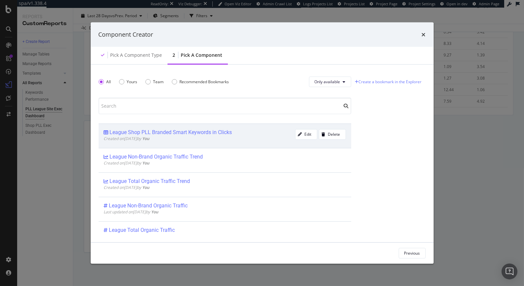
click at [162, 133] on div "League Shop PLL Branded Smart Keywords in Clicks" at bounding box center [171, 132] width 122 height 7
click at [404, 254] on div "Add Component" at bounding box center [406, 253] width 30 height 6
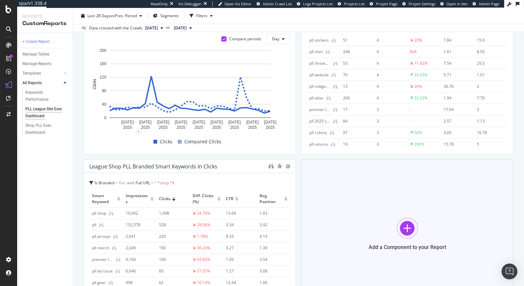
scroll to position [431, 0]
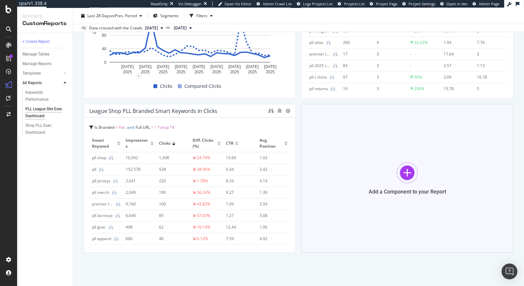
click at [407, 167] on div at bounding box center [407, 172] width 21 height 21
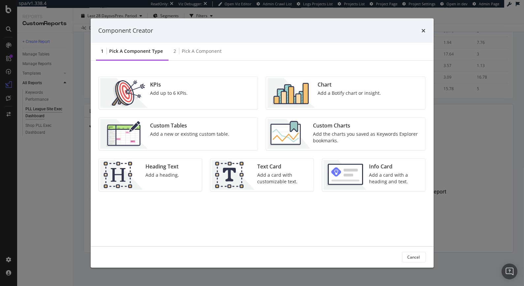
click at [330, 133] on div "Add the charts you saved as Keywords Explorer bookmarks." at bounding box center [367, 136] width 108 height 13
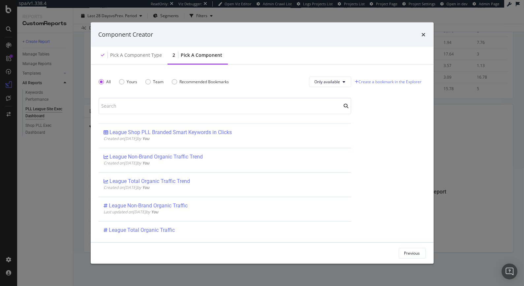
click at [48, 153] on div "Component Creator Pick a Component type 2 Pick a Component All Yours Team Recom…" at bounding box center [262, 143] width 524 height 286
click at [426, 33] on div "Component Creator" at bounding box center [262, 34] width 343 height 24
click at [424, 35] on icon "times" at bounding box center [424, 34] width 4 height 5
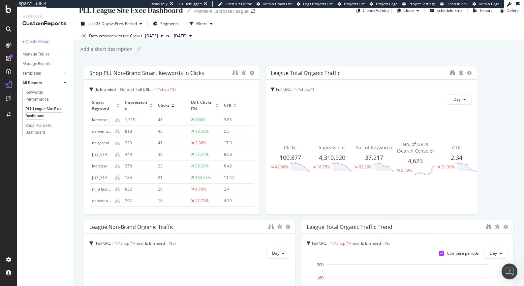
scroll to position [8, 0]
click at [235, 72] on icon "binoculars" at bounding box center [235, 72] width 5 height 5
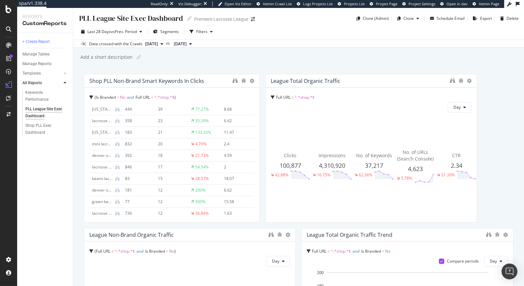
scroll to position [0, 0]
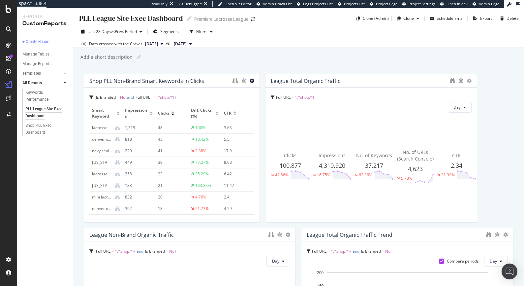
click at [252, 81] on icon at bounding box center [252, 81] width 5 height 5
click at [273, 92] on span "Delete" at bounding box center [272, 91] width 12 height 6
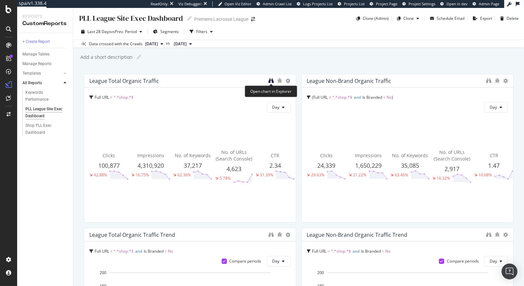
click at [270, 80] on icon "binoculars" at bounding box center [271, 80] width 5 height 5
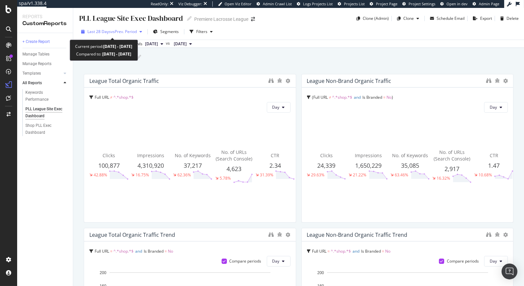
click at [125, 32] on span "vs Prev. Period" at bounding box center [124, 32] width 26 height 6
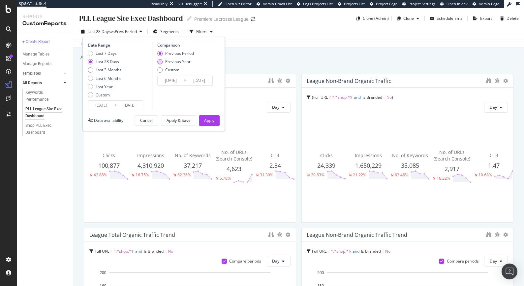
click at [164, 62] on div "Previous Year" at bounding box center [175, 62] width 37 height 6
type input "[DATE]"
click at [217, 119] on button "Apply" at bounding box center [209, 120] width 21 height 11
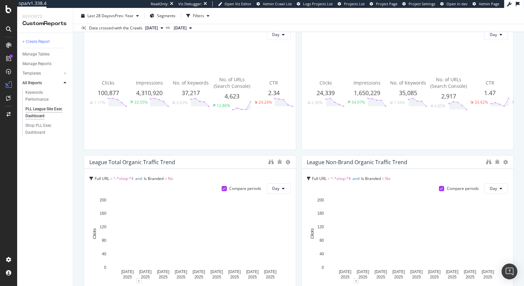
scroll to position [85, 0]
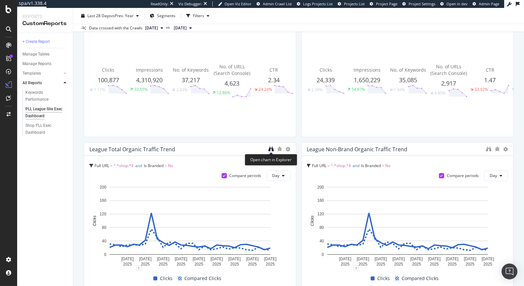
click at [270, 149] on icon "binoculars" at bounding box center [271, 148] width 5 height 5
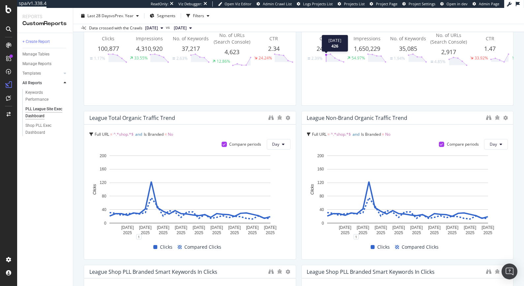
scroll to position [126, 0]
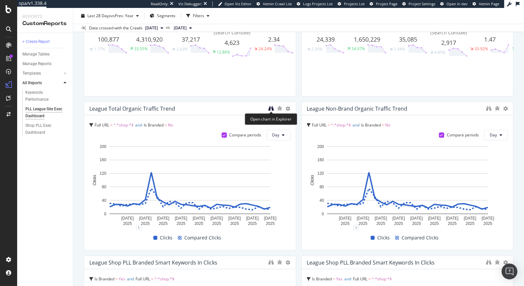
click at [269, 108] on icon "binoculars" at bounding box center [271, 108] width 5 height 5
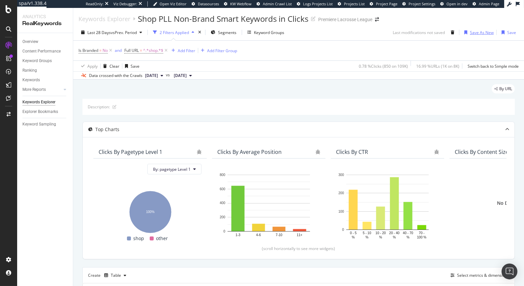
click at [469, 32] on div "button" at bounding box center [466, 32] width 8 height 4
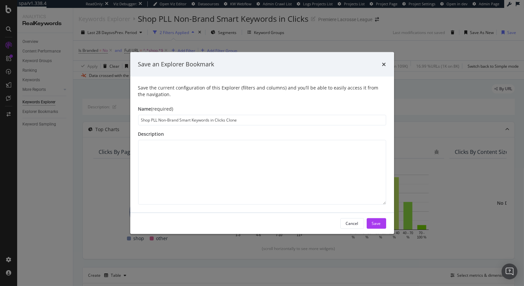
click at [233, 118] on input "Shop PLL Non-Brand Smart Keywords in Clicks Clone" at bounding box center [262, 119] width 248 height 11
click at [234, 118] on input "Shop PLL Non-Brand Smart Keywords in Clicks Clone" at bounding box center [262, 119] width 248 height 11
click at [230, 119] on input "Shop PLL Non-Brand Smart Keywords in Clicks Clone" at bounding box center [262, 119] width 248 height 11
click at [143, 120] on input "Shop PLL Non-Brand Smart Keywords in Clicks" at bounding box center [262, 119] width 248 height 11
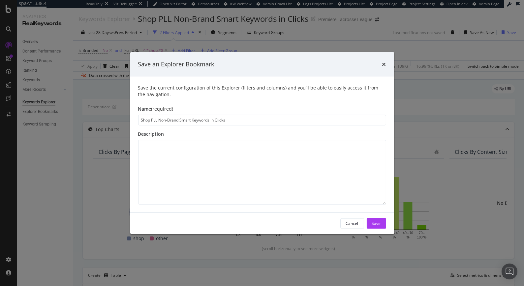
click at [143, 120] on input "Shop PLL Non-Brand Smart Keywords in Clicks" at bounding box center [262, 119] width 248 height 11
type input "League PLL Non-Brand Smart Keywords in Clicks"
click at [380, 227] on div "Save" at bounding box center [376, 223] width 9 height 10
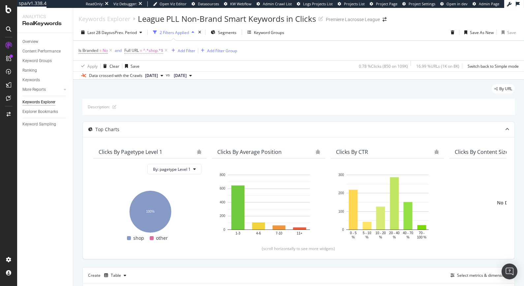
click at [151, 51] on span "^.*shop.*$" at bounding box center [153, 50] width 20 height 9
click at [135, 78] on input "shop" at bounding box center [162, 78] width 62 height 11
click at [147, 67] on span "Contains" at bounding box center [139, 66] width 16 height 6
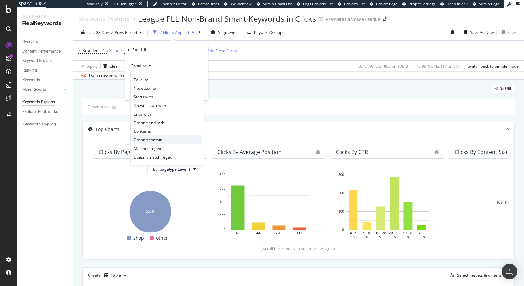
click at [151, 140] on span "Doesn't contain" at bounding box center [148, 140] width 29 height 6
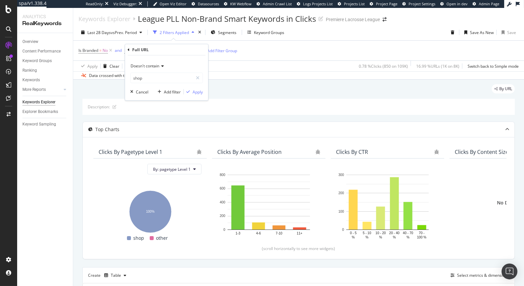
click at [223, 64] on div "Apply Clear Save 0.78 % Clicks ( 850 on 109K ) 16.99 % URLs ( 1K on 8K ) Switch…" at bounding box center [298, 65] width 451 height 11
click at [130, 67] on div "button" at bounding box center [126, 66] width 8 height 4
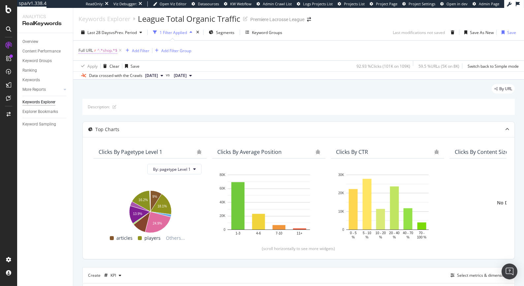
click at [99, 51] on span "^.*shop.*$" at bounding box center [107, 50] width 20 height 9
click at [229, 46] on div "Full URL ≠ ^.*shop.*$ Add Filter Add Filter Group" at bounding box center [299, 51] width 440 height 20
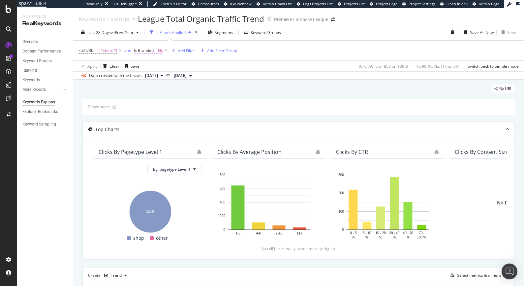
click at [144, 49] on span "Is Branded" at bounding box center [144, 50] width 20 height 6
click at [144, 67] on span "No" at bounding box center [143, 66] width 5 height 6
click at [137, 51] on div "Is Branded No Yes No Cancel Add filter Apply" at bounding box center [176, 66] width 83 height 44
click at [143, 79] on div "button" at bounding box center [142, 80] width 8 height 4
click at [167, 50] on icon at bounding box center [166, 50] width 6 height 7
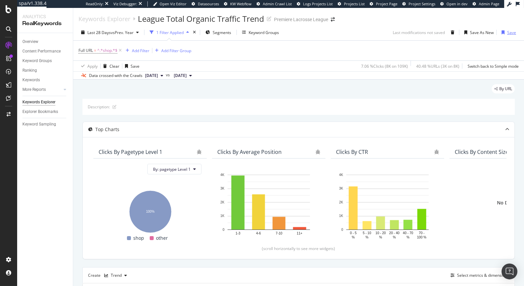
click at [512, 32] on div "Save" at bounding box center [511, 33] width 9 height 6
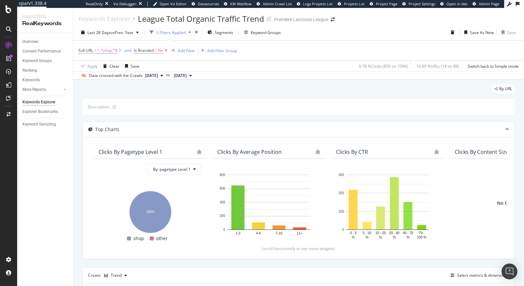
click at [166, 52] on icon at bounding box center [166, 50] width 6 height 7
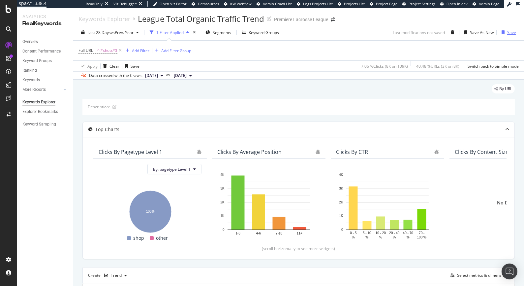
click at [503, 30] on icon "button" at bounding box center [503, 32] width 3 height 4
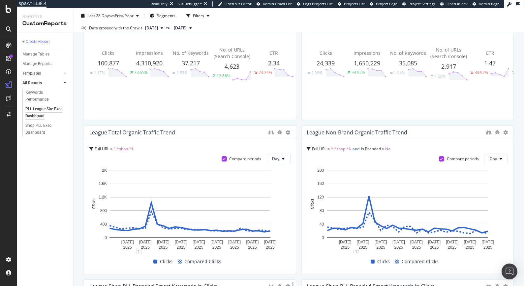
scroll to position [99, 0]
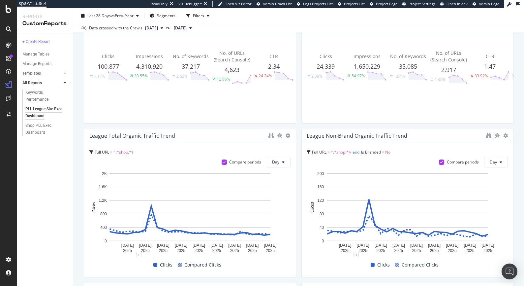
click at [119, 152] on span "^.*shop.*$" at bounding box center [123, 152] width 20 height 6
click at [198, 146] on div "Full URL = ^.*shop.*$ Full URL = ^.*shop.*$ Compare periods Day 10 Sep. 2025 13…" at bounding box center [190, 209] width 212 height 135
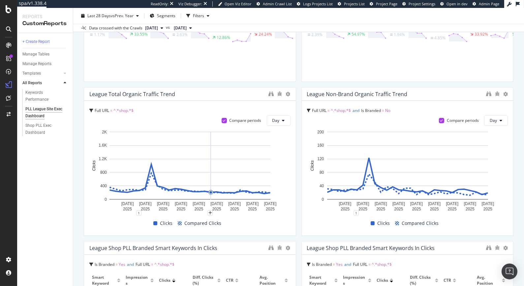
scroll to position [119, 0]
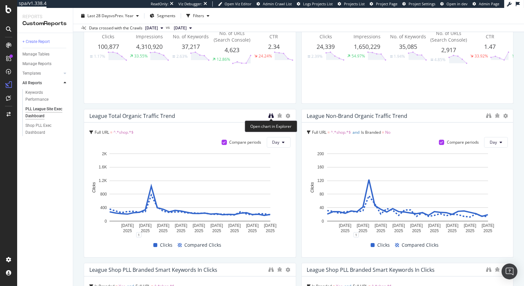
click at [272, 114] on icon "binoculars" at bounding box center [271, 115] width 5 height 5
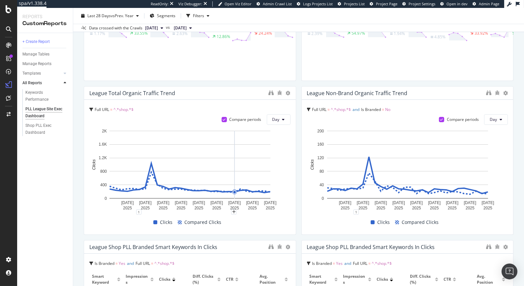
scroll to position [250, 0]
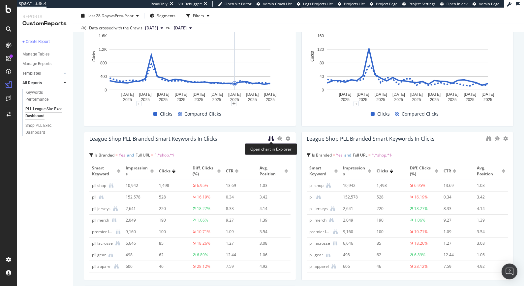
click at [270, 138] on icon "binoculars" at bounding box center [271, 138] width 5 height 5
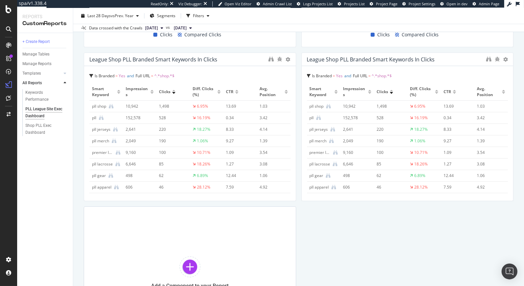
scroll to position [415, 0]
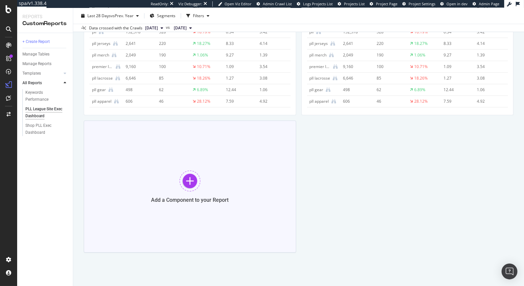
click at [191, 175] on div at bounding box center [189, 180] width 21 height 21
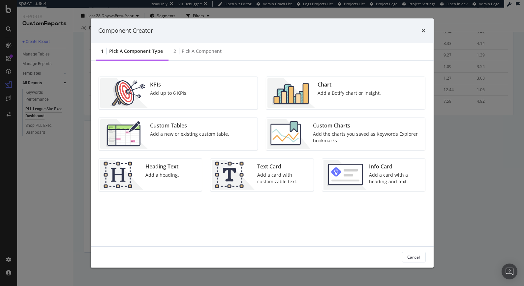
click at [357, 139] on div "Add the charts you saved as Keywords Explorer bookmarks." at bounding box center [367, 136] width 108 height 13
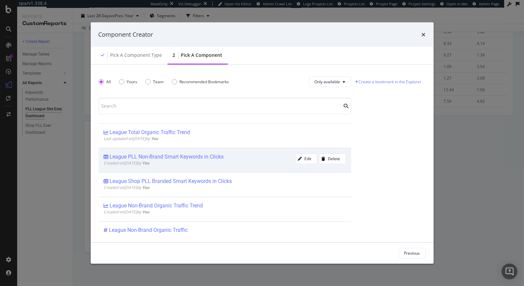
click at [226, 160] on div "Created on 2025 Oct 8th by You" at bounding box center [199, 163] width 191 height 6
click at [408, 252] on div "Add Component" at bounding box center [406, 253] width 30 height 6
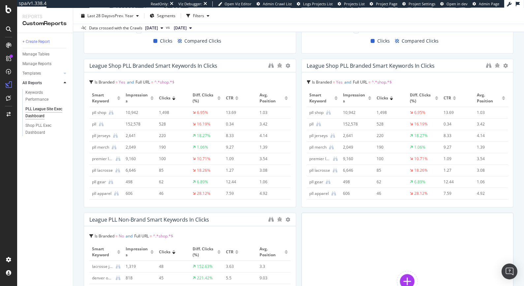
scroll to position [284, 0]
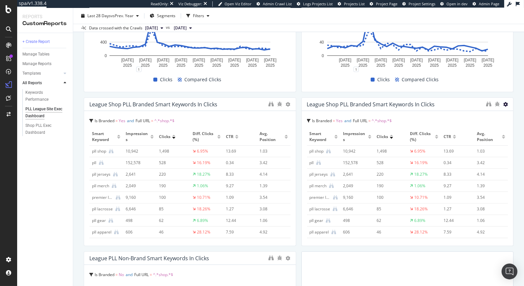
click at [506, 104] on icon at bounding box center [505, 104] width 5 height 5
click at [495, 104] on span "Delete" at bounding box center [492, 104] width 12 height 6
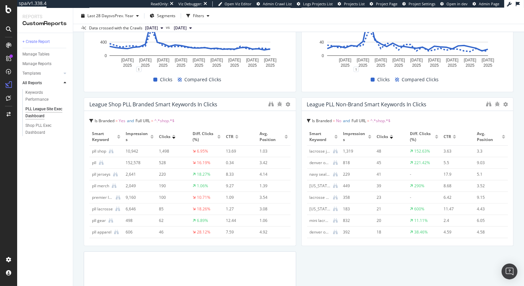
click at [382, 119] on span "^.*shop.*$" at bounding box center [381, 121] width 20 height 6
click at [490, 102] on icon "binoculars" at bounding box center [488, 103] width 5 height 5
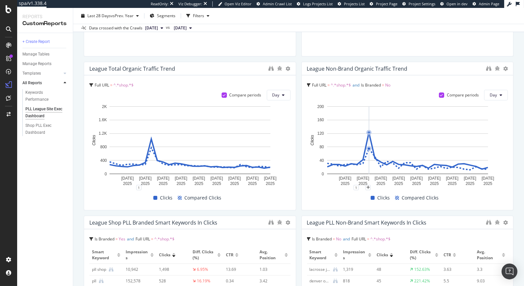
scroll to position [165, 0]
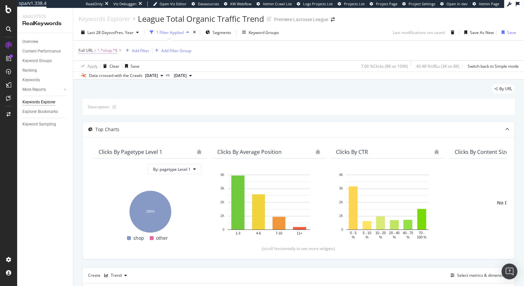
click at [105, 49] on span "^.*shop.*$" at bounding box center [107, 50] width 20 height 9
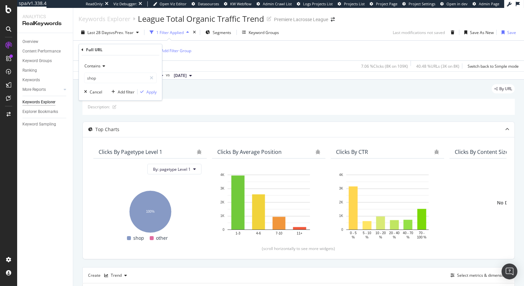
click at [102, 67] on icon at bounding box center [103, 66] width 5 height 4
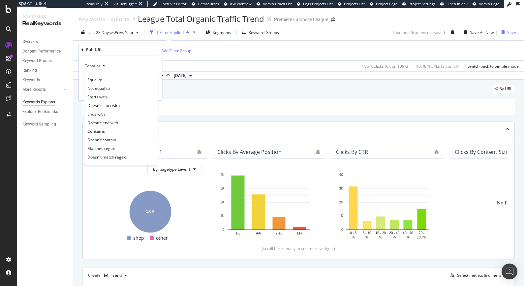
click at [105, 141] on span "Doesn't contain" at bounding box center [101, 140] width 29 height 6
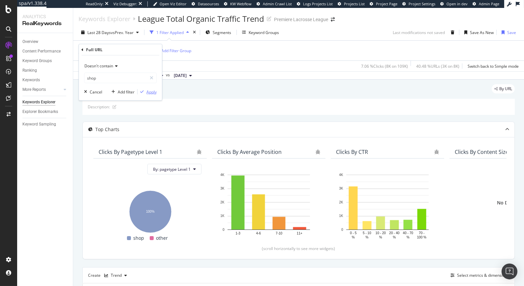
click at [152, 93] on div "Apply" at bounding box center [151, 92] width 10 height 6
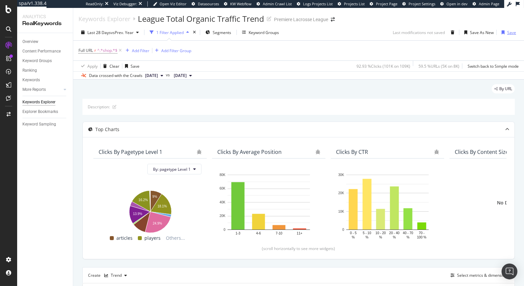
click at [509, 32] on div "Save" at bounding box center [511, 33] width 9 height 6
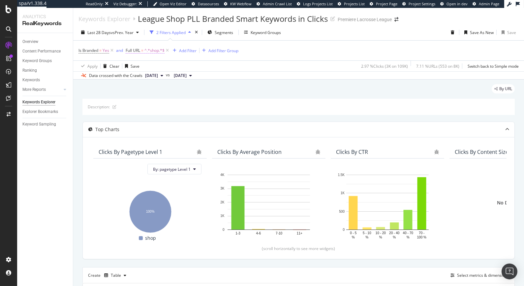
click at [152, 50] on span "^.*shop.*$" at bounding box center [154, 50] width 20 height 9
click at [145, 65] on span "Contains" at bounding box center [140, 66] width 16 height 6
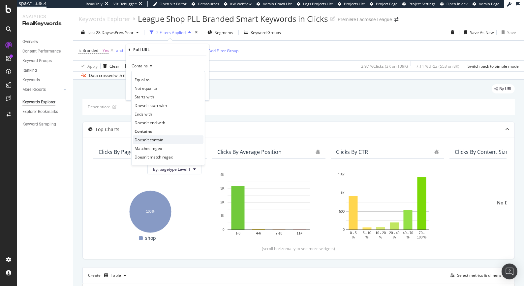
click at [147, 140] on span "Doesn't contain" at bounding box center [149, 140] width 29 height 6
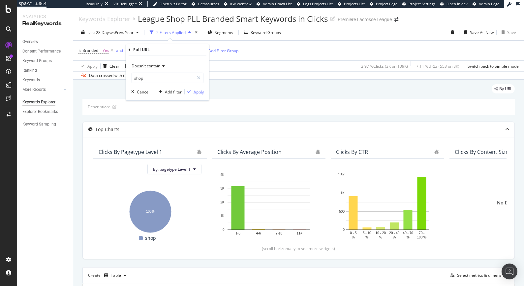
click at [198, 91] on div "Apply" at bounding box center [199, 92] width 10 height 6
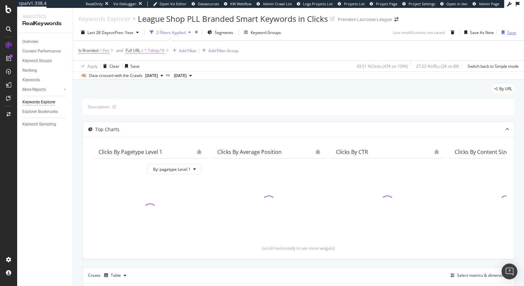
click at [507, 32] on div "Save" at bounding box center [511, 33] width 9 height 6
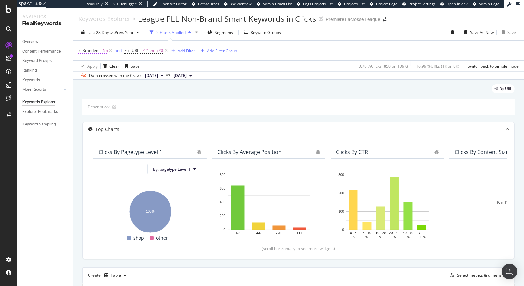
click at [102, 49] on span "Is Branded = No" at bounding box center [93, 50] width 29 height 6
click at [91, 66] on icon at bounding box center [92, 66] width 5 height 4
click at [93, 79] on span "Yes" at bounding box center [90, 80] width 7 height 6
click at [143, 79] on icon "button" at bounding box center [142, 80] width 4 height 4
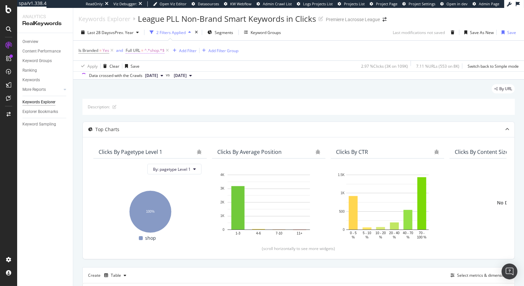
click at [148, 51] on span "^.*shop.*$" at bounding box center [154, 50] width 20 height 9
click at [142, 67] on span "Contains" at bounding box center [140, 66] width 16 height 6
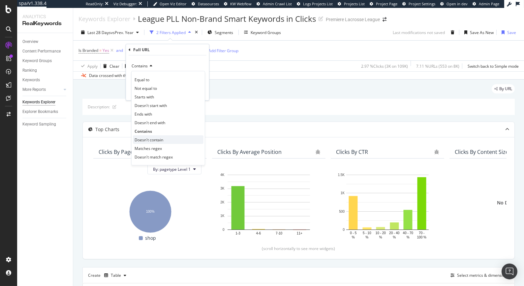
click at [151, 138] on span "Doesn't contain" at bounding box center [149, 140] width 29 height 6
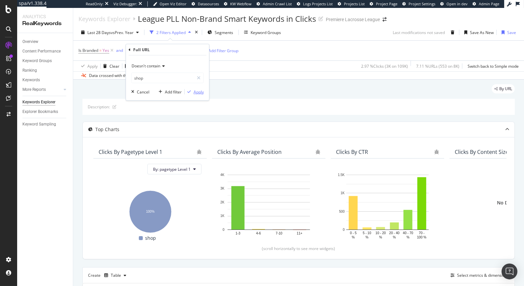
click at [198, 92] on div "Apply" at bounding box center [199, 92] width 10 height 6
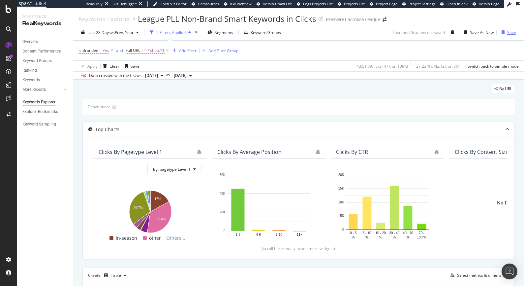
click at [508, 32] on div "Save" at bounding box center [511, 33] width 9 height 6
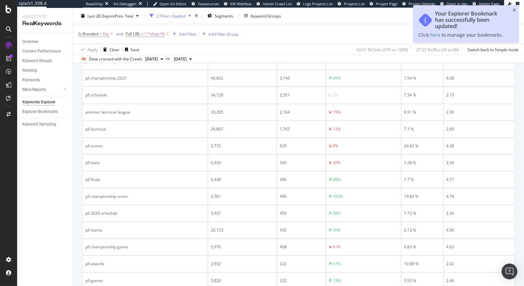
scroll to position [334, 0]
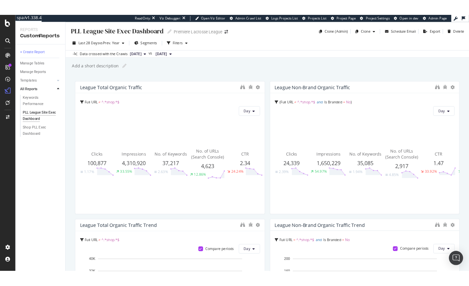
scroll to position [1, 0]
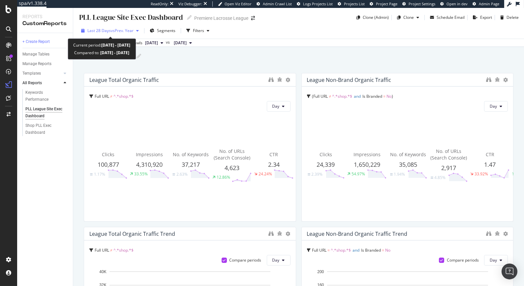
click at [115, 31] on span "vs Prev. Year" at bounding box center [122, 31] width 23 height 6
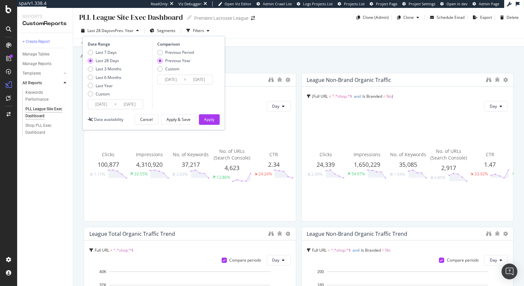
click at [97, 103] on input "2025/09/07" at bounding box center [101, 104] width 26 height 9
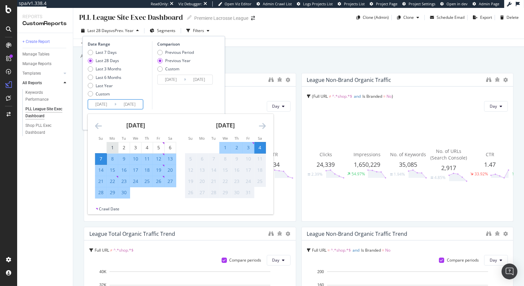
click at [114, 147] on div "1" at bounding box center [112, 147] width 11 height 7
type input "2025/09/01"
type input "2024/09/02"
click at [125, 196] on div "30" at bounding box center [123, 192] width 11 height 11
type input "2025/09/30"
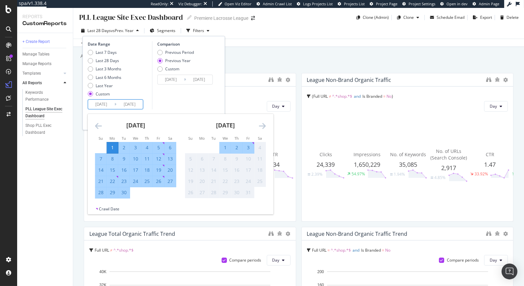
type input "2024/10/01"
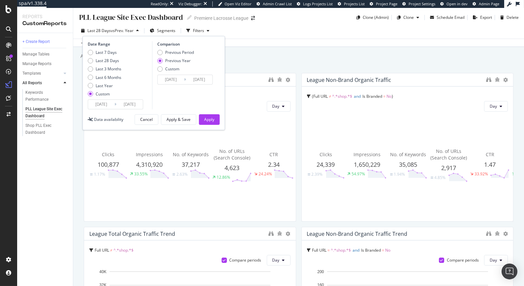
click at [176, 81] on input "2024/09/02" at bounding box center [171, 79] width 26 height 9
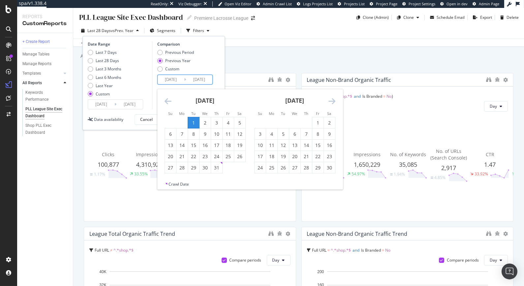
click at [191, 121] on div "1" at bounding box center [193, 122] width 11 height 7
type input "2024/10/01"
click at [219, 168] on div "31" at bounding box center [216, 167] width 11 height 7
type input "2024/10/31"
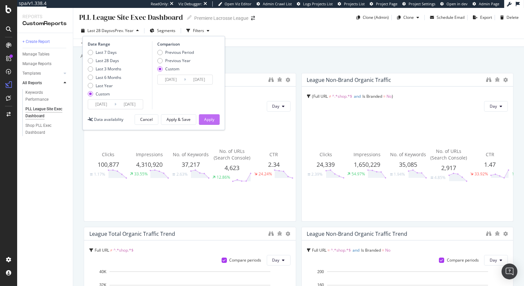
click at [211, 121] on div "Apply" at bounding box center [209, 119] width 10 height 6
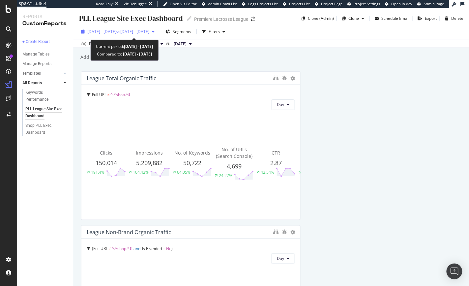
click at [144, 33] on span "vs 2024 Oct. 1st - Oct. 31st" at bounding box center [132, 32] width 33 height 6
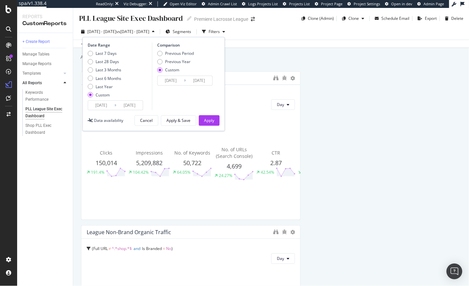
click at [180, 79] on input "2024/10/01" at bounding box center [171, 80] width 26 height 9
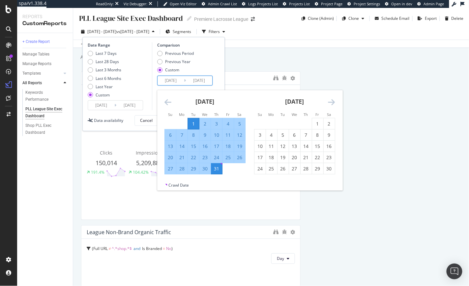
click at [168, 102] on icon "Move backward to switch to the previous month." at bounding box center [168, 102] width 7 height 8
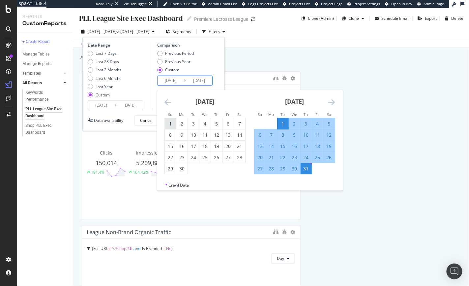
click at [170, 125] on div "1" at bounding box center [170, 123] width 11 height 7
type input "2024/09/01"
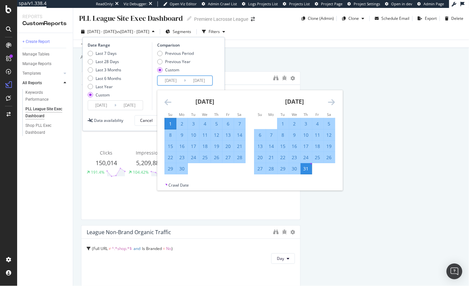
click at [181, 169] on div "30" at bounding box center [181, 168] width 11 height 7
type input "2024/09/30"
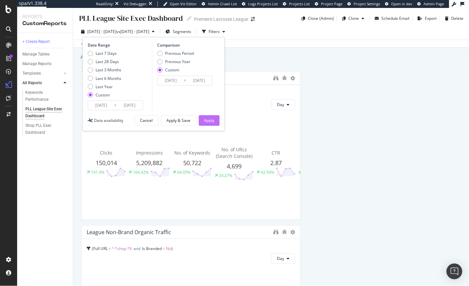
click at [211, 122] on div "Apply" at bounding box center [209, 120] width 10 height 6
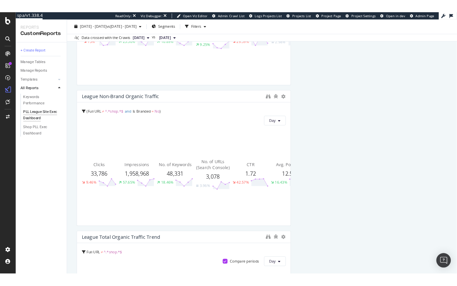
scroll to position [124, 0]
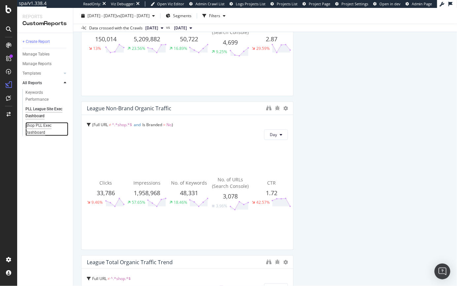
click at [38, 129] on div "Shop PLL Exec Dashboard" at bounding box center [44, 129] width 38 height 14
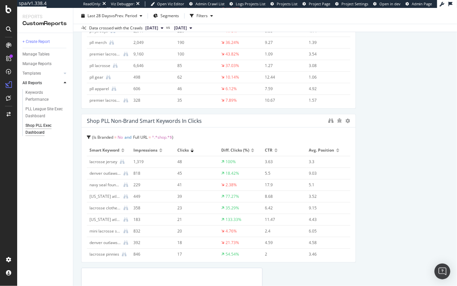
scroll to position [863, 0]
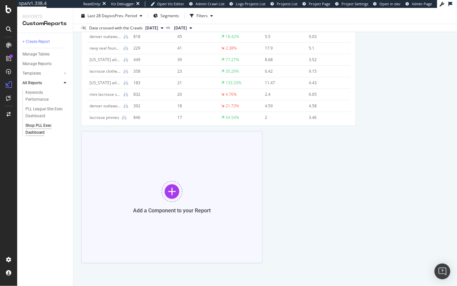
click at [170, 189] on div at bounding box center [171, 191] width 21 height 21
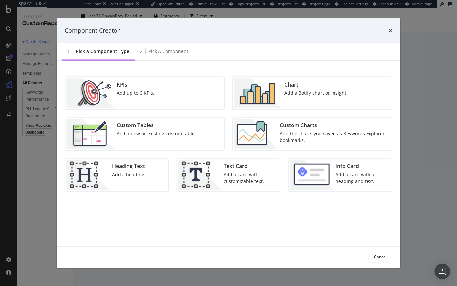
click at [130, 98] on div "KPIs Add up to 6 KPIs." at bounding box center [135, 93] width 43 height 30
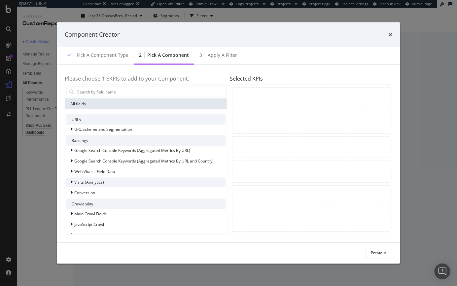
click at [72, 182] on icon "modal" at bounding box center [72, 182] width 2 height 4
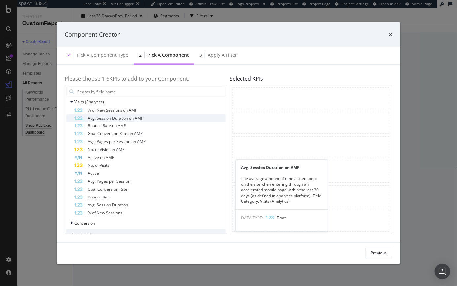
scroll to position [0, 0]
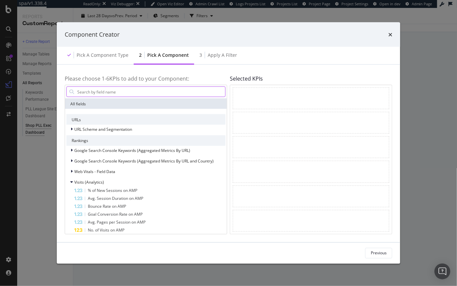
click at [103, 88] on input "modal" at bounding box center [151, 92] width 148 height 10
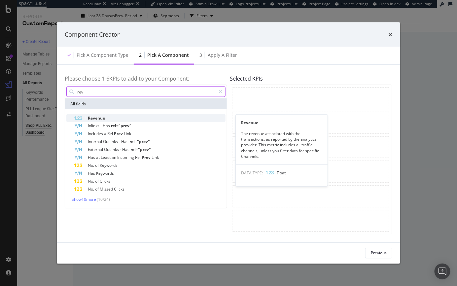
type input "rev"
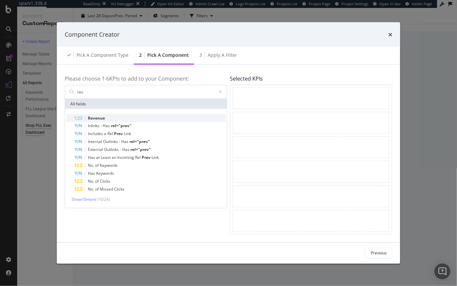
click at [99, 117] on span "Revenue" at bounding box center [96, 118] width 17 height 6
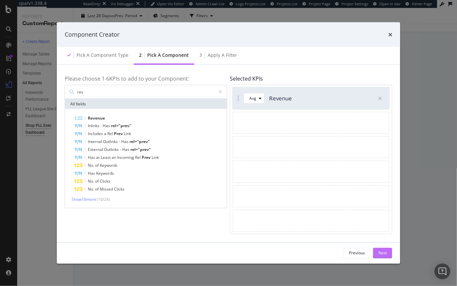
click at [385, 253] on div "Next" at bounding box center [382, 253] width 9 height 6
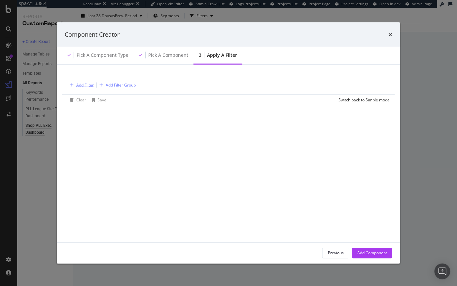
click at [84, 83] on div "Add Filter" at bounding box center [84, 85] width 17 height 6
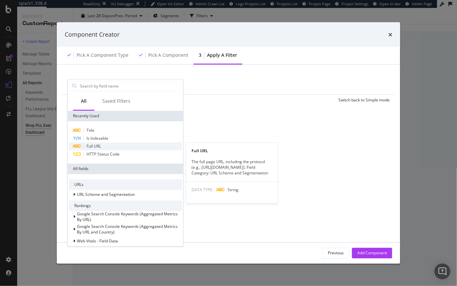
click at [97, 144] on span "Full URL" at bounding box center [93, 146] width 15 height 6
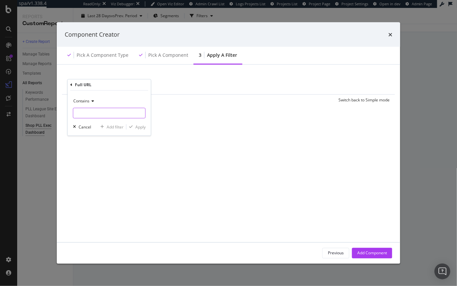
click at [91, 110] on input "modal" at bounding box center [109, 113] width 72 height 11
type input "shop"
click at [142, 129] on div "Apply" at bounding box center [140, 127] width 10 height 6
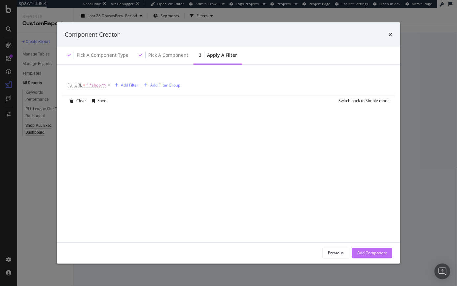
click at [375, 253] on div "Add Component" at bounding box center [372, 253] width 30 height 6
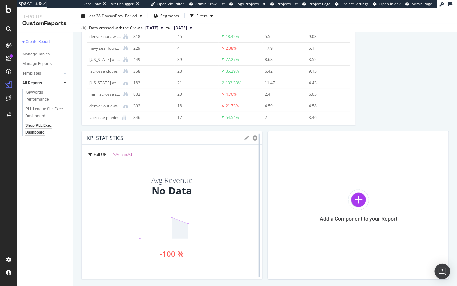
click at [256, 138] on div at bounding box center [259, 205] width 7 height 148
click at [254, 138] on icon "gear" at bounding box center [254, 137] width 5 height 5
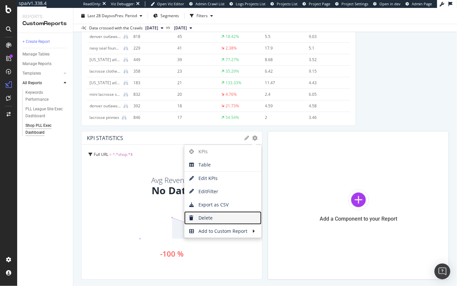
click at [214, 216] on span "Delete" at bounding box center [222, 218] width 77 height 10
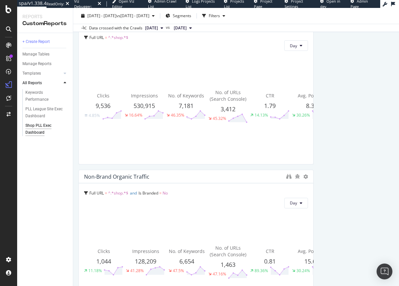
scroll to position [53, 0]
click at [290, 177] on icon "binoculars" at bounding box center [288, 176] width 5 height 5
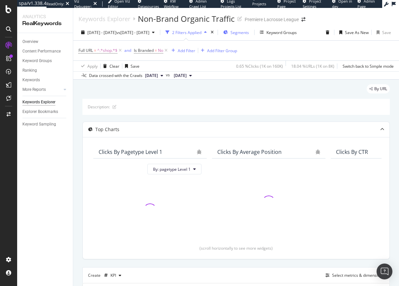
click at [249, 34] on span "Segments" at bounding box center [240, 33] width 18 height 6
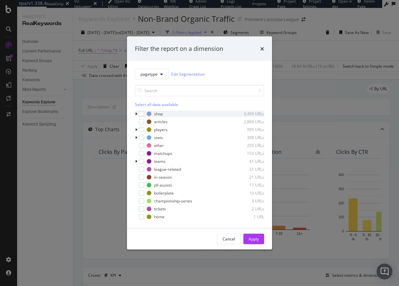
click at [136, 113] on icon "modal" at bounding box center [136, 113] width 2 height 4
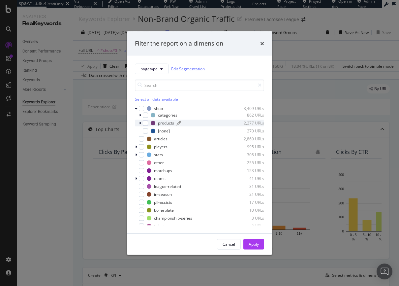
click at [159, 124] on div "products" at bounding box center [166, 123] width 16 height 6
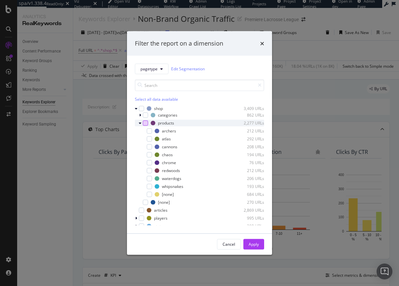
click at [148, 123] on div "modal" at bounding box center [145, 122] width 5 height 5
click at [251, 246] on div "Apply" at bounding box center [254, 244] width 10 height 6
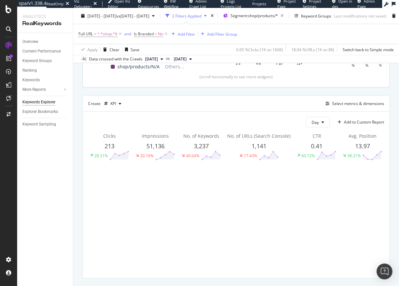
scroll to position [185, 0]
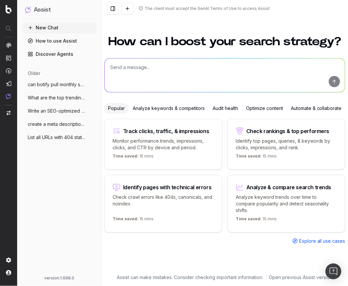
click at [147, 77] on textarea at bounding box center [225, 75] width 240 height 34
paste textarea "Keyword Volume gifts for lacrosse players 590 lacrosse gifts 590 lacrosse gifts…"
paste textarea "gifts for lacrosse players lacrosse gifts lacrosse gifts for guys lacrosse gift…"
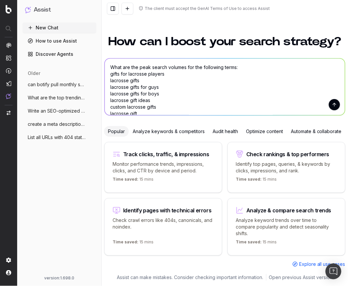
scroll to position [54, 0]
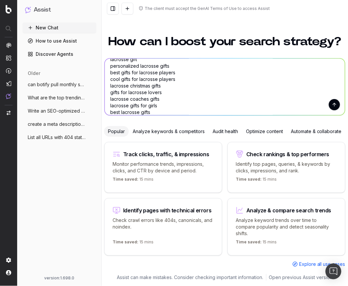
type textarea "What are the peak search volumes for the following terms: gifts for lacrosse pl…"
click at [331, 107] on button "submit" at bounding box center [334, 104] width 11 height 11
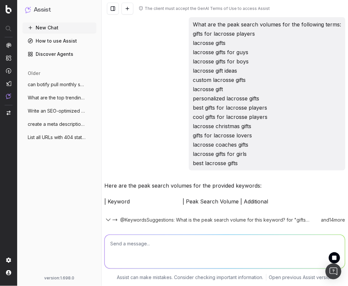
scroll to position [7, 0]
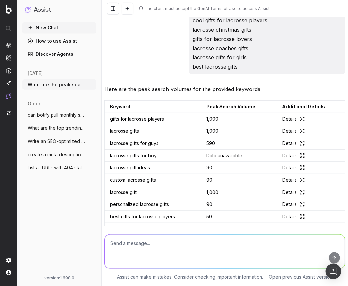
scroll to position [95, 0]
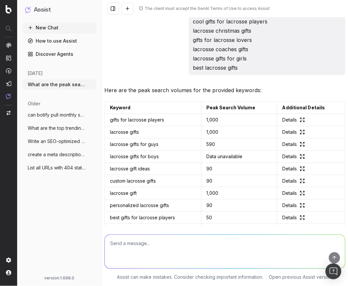
click at [304, 119] on icon at bounding box center [302, 119] width 5 height 5
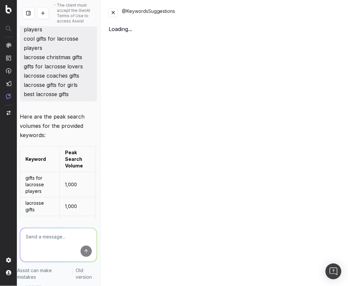
scroll to position [105, 0]
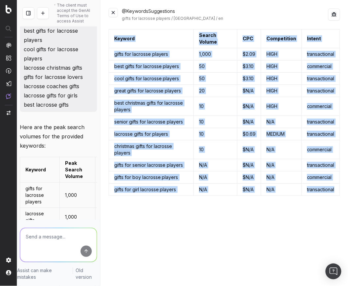
drag, startPoint x: 113, startPoint y: 37, endPoint x: 338, endPoint y: 186, distance: 269.9
click at [339, 186] on table "Keyword Search Volume CPC Competition Intent gifts for lacrosse players 1,000 $…" at bounding box center [224, 112] width 231 height 167
copy table "Keyword Search Volume CPC Competition Intent gifts for lacrosse players 1,000 $…"
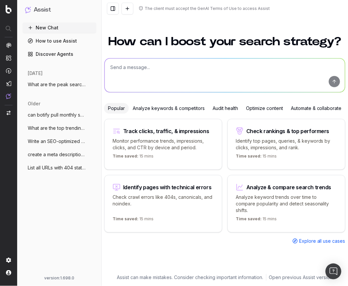
click at [53, 85] on span "What are the peak search volumes for the" at bounding box center [57, 84] width 58 height 7
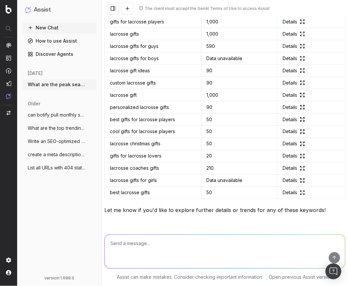
scroll to position [170, 0]
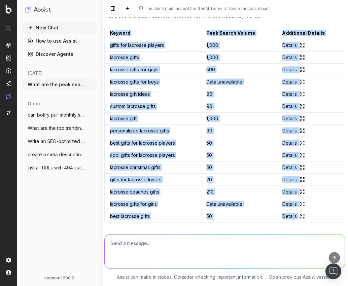
drag, startPoint x: 108, startPoint y: 31, endPoint x: 330, endPoint y: 221, distance: 291.9
click at [330, 221] on table "Keyword Peak Search Volume Additional Details gifts for lacrosse players 1,000 …" at bounding box center [224, 125] width 241 height 196
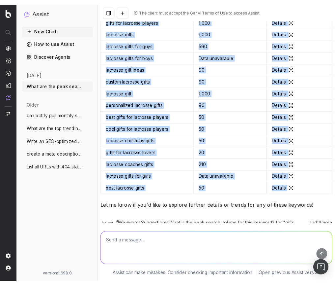
scroll to position [222, 0]
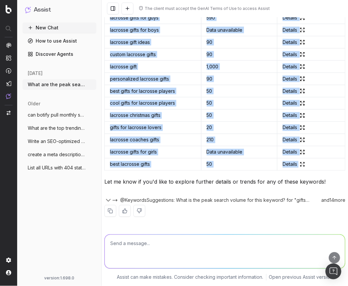
copy table "Keyword Peak Search Volume Additional Details gifts for lacrosse players 1,000 …"
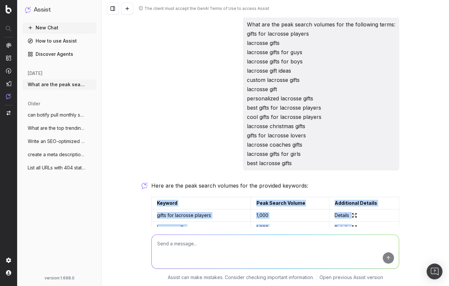
scroll to position [46, 0]
